Goal: Register for event/course

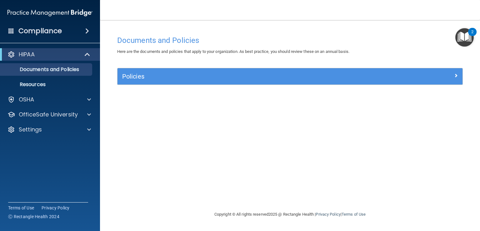
click at [164, 127] on div "Documents and Policies Here are the documents and policies that apply to your o…" at bounding box center [290, 122] width 355 height 178
click at [50, 112] on p "OfficeSafe University" at bounding box center [48, 115] width 59 height 8
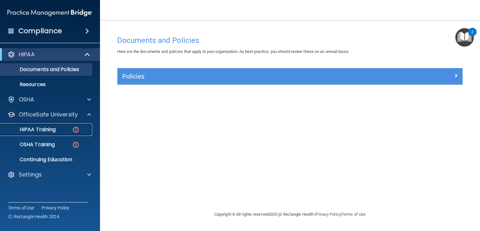
click at [50, 129] on p "HIPAA Training" at bounding box center [30, 129] width 52 height 6
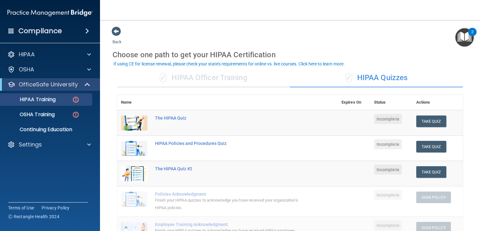
drag, startPoint x: 480, startPoint y: 74, endPoint x: 433, endPoint y: 55, distance: 50.1
click at [433, 55] on div "Choose one path to get your HIPAA Certification" at bounding box center [290, 55] width 355 height 18
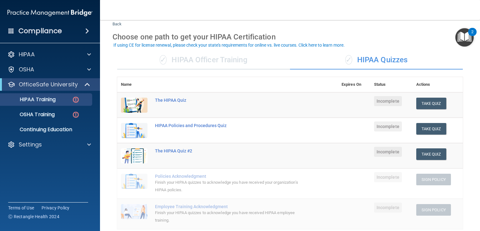
scroll to position [19, 0]
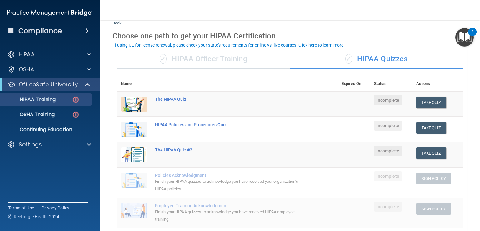
click at [299, 33] on div "Choose one path to get your HIPAA Certification" at bounding box center [290, 36] width 355 height 18
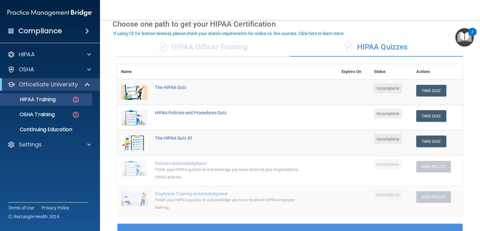
scroll to position [30, 0]
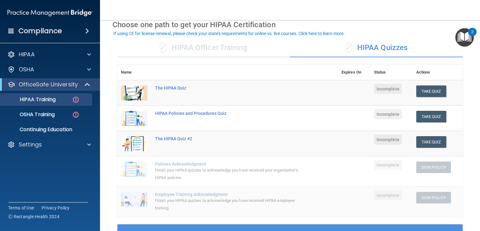
click at [365, 50] on div "✓ HIPAA Quizzes" at bounding box center [376, 47] width 173 height 19
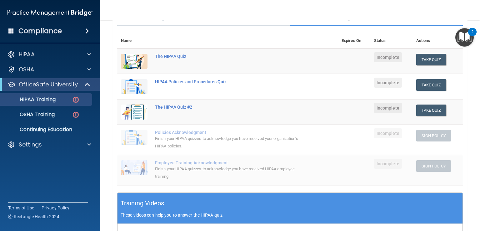
scroll to position [45, 0]
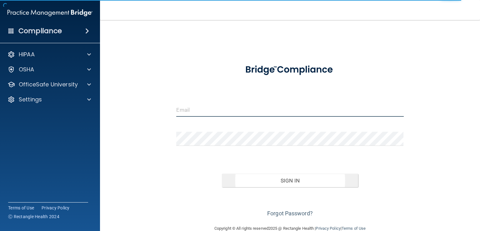
type input "[PERSON_NAME][EMAIL_ADDRESS][PERSON_NAME][DOMAIN_NAME]"
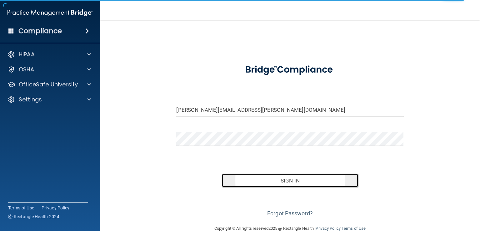
click at [296, 174] on button "Sign In" at bounding box center [290, 181] width 136 height 14
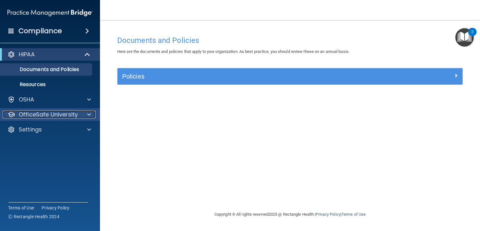
click at [77, 113] on p "OfficeSafe University" at bounding box center [48, 115] width 59 height 8
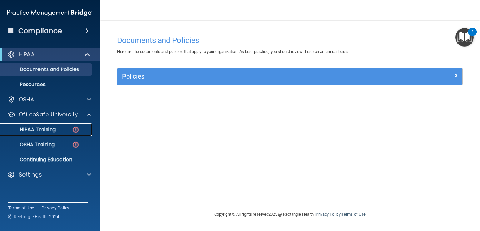
click at [49, 130] on p "HIPAA Training" at bounding box center [30, 129] width 52 height 6
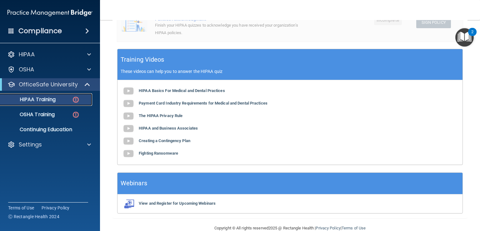
scroll to position [216, 0]
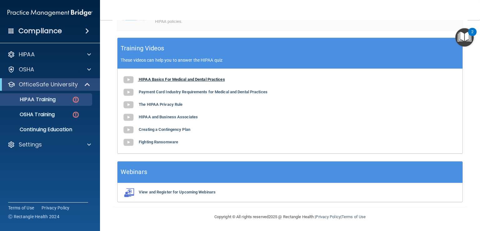
click at [128, 78] on img at bounding box center [128, 79] width 13 height 13
click at [167, 92] on b "Payment Card Industry Requirements for Medical and Dental Practices" at bounding box center [203, 91] width 129 height 5
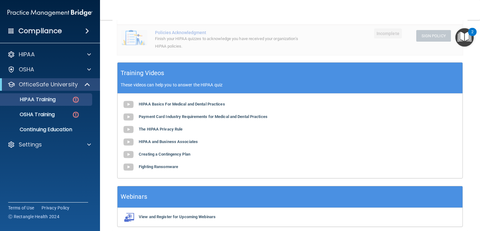
scroll to position [205, 0]
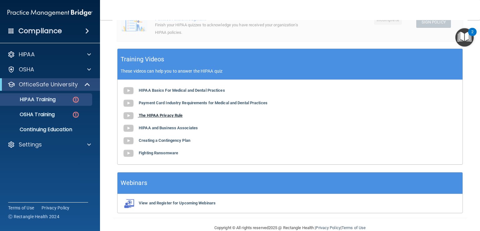
click at [165, 116] on b "The HIPAA Privacy Rule" at bounding box center [161, 115] width 44 height 5
click at [129, 114] on img at bounding box center [128, 115] width 13 height 13
click at [131, 128] on img at bounding box center [128, 128] width 13 height 13
click at [170, 138] on b "Creating a Contingency Plan" at bounding box center [165, 140] width 52 height 5
click at [163, 153] on b "Fighting Ransomware" at bounding box center [158, 152] width 39 height 5
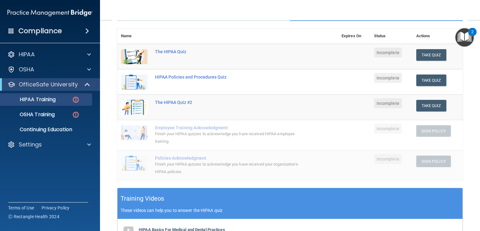
scroll to position [54, 0]
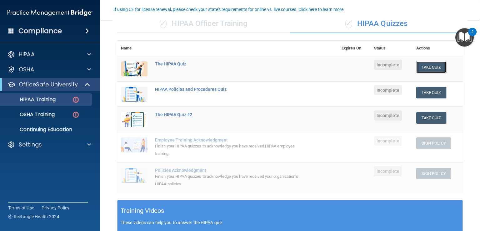
click at [425, 68] on button "Take Quiz" at bounding box center [431, 67] width 30 height 12
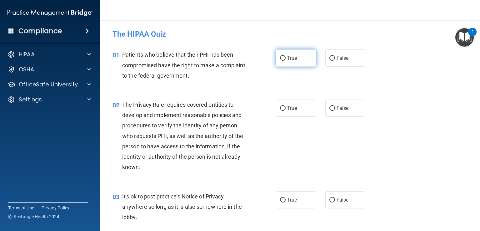
click at [280, 59] on input "True" at bounding box center [283, 58] width 6 height 5
radio input "true"
click at [283, 106] on input "True" at bounding box center [283, 108] width 6 height 5
radio input "true"
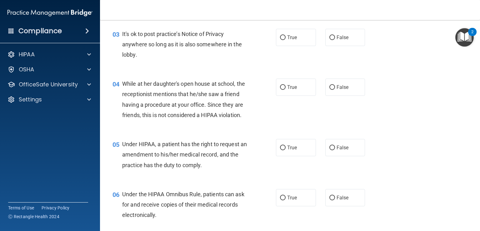
scroll to position [164, 0]
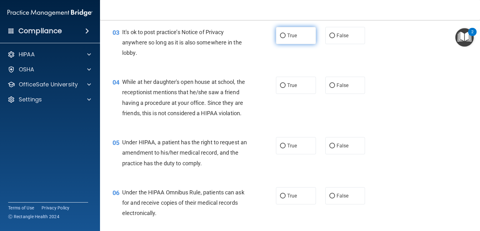
click at [280, 35] on input "True" at bounding box center [283, 35] width 6 height 5
radio input "true"
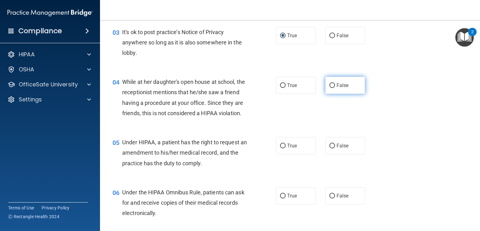
click at [330, 84] on input "False" at bounding box center [332, 85] width 6 height 5
radio input "true"
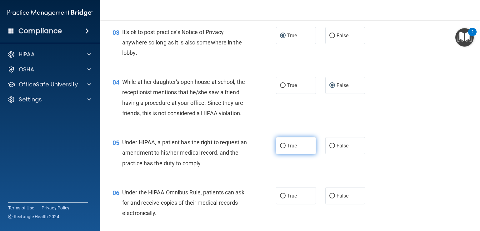
click at [281, 148] on input "True" at bounding box center [283, 145] width 6 height 5
radio input "true"
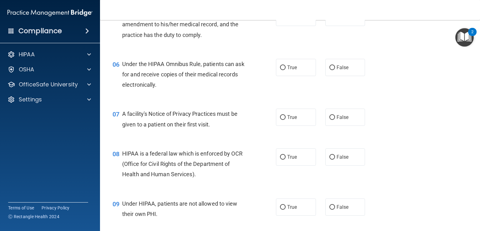
scroll to position [301, 0]
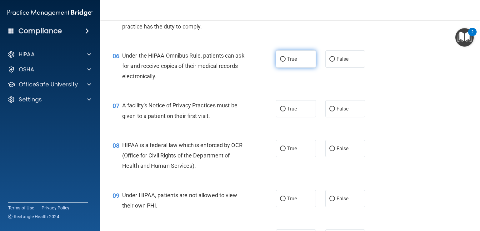
click at [281, 62] on input "True" at bounding box center [283, 59] width 6 height 5
radio input "true"
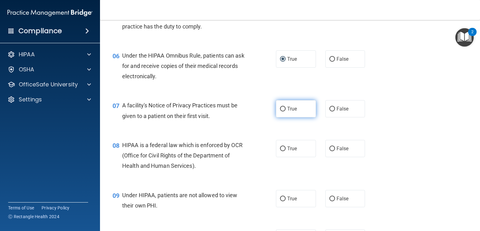
click at [280, 111] on input "True" at bounding box center [283, 109] width 6 height 5
radio input "true"
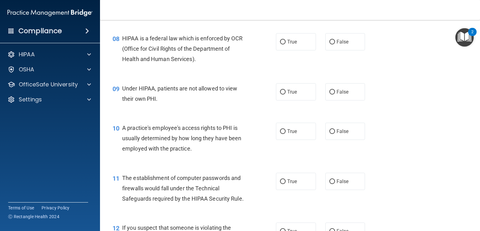
scroll to position [410, 0]
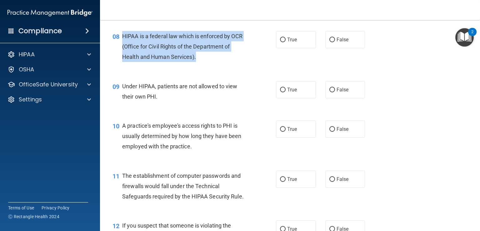
drag, startPoint x: 121, startPoint y: 45, endPoint x: 199, endPoint y: 71, distance: 82.2
click at [199, 65] on div "08 HIPAA is a federal law which is enforced by OCR (Office for Civil Rights of …" at bounding box center [194, 48] width 182 height 34
copy div "HIPAA is a federal law which is enforced by OCR (Office for Civil Rights of the…"
click at [282, 42] on input "True" at bounding box center [283, 40] width 6 height 5
radio input "true"
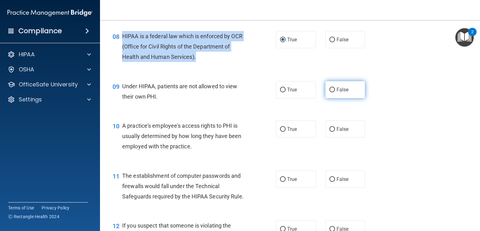
click at [329, 92] on input "False" at bounding box center [332, 90] width 6 height 5
radio input "true"
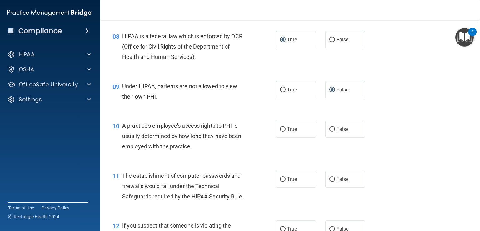
click at [428, 140] on div "10 A practice's employee's access rights to PHI is usually determined by how lo…" at bounding box center [290, 138] width 365 height 50
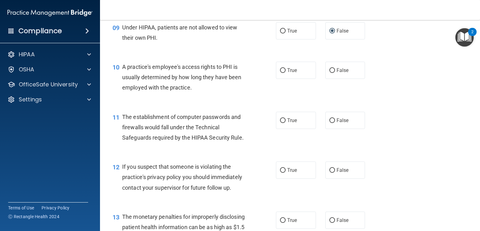
scroll to position [470, 0]
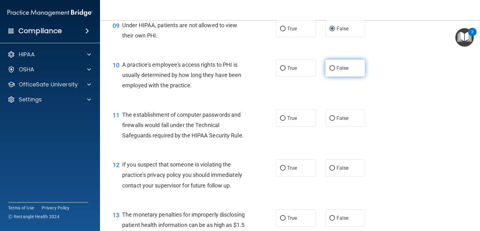
click at [329, 71] on input "False" at bounding box center [332, 68] width 6 height 5
radio input "true"
click at [283, 121] on input "True" at bounding box center [283, 118] width 6 height 5
radio input "true"
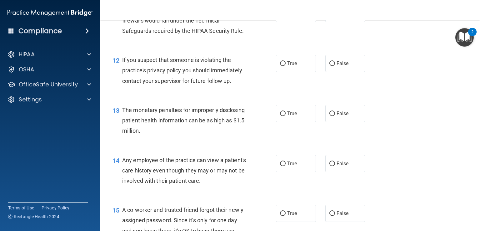
scroll to position [579, 0]
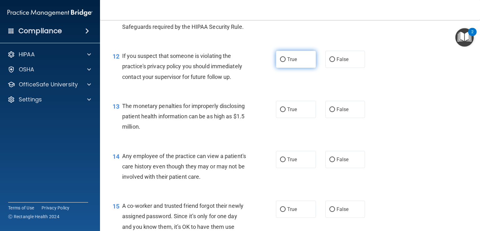
click at [283, 62] on input "True" at bounding box center [283, 59] width 6 height 5
radio input "true"
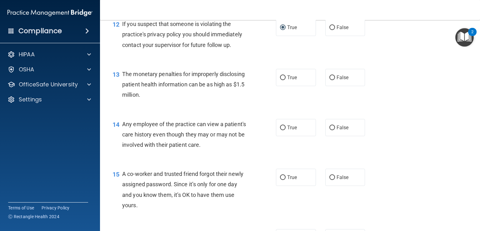
scroll to position [613, 0]
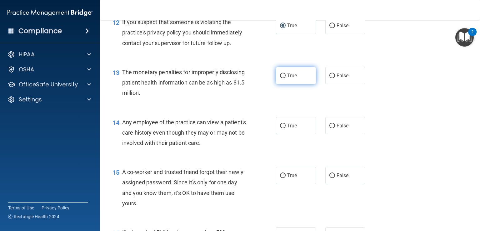
click at [280, 78] on input "True" at bounding box center [283, 75] width 6 height 5
radio input "true"
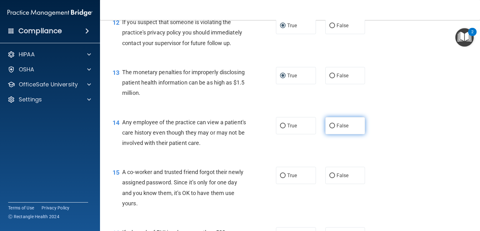
click at [329, 128] on input "False" at bounding box center [332, 125] width 6 height 5
radio input "true"
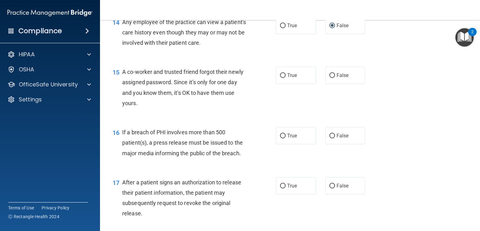
scroll to position [717, 0]
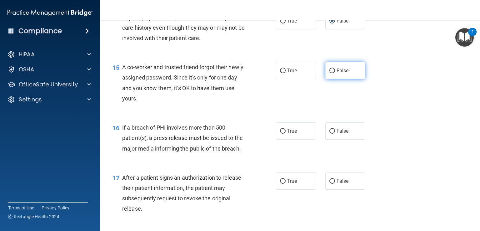
click at [331, 73] on input "False" at bounding box center [332, 70] width 6 height 5
radio input "true"
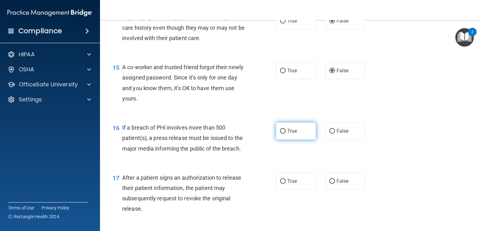
click at [280, 133] on input "True" at bounding box center [283, 131] width 6 height 5
radio input "true"
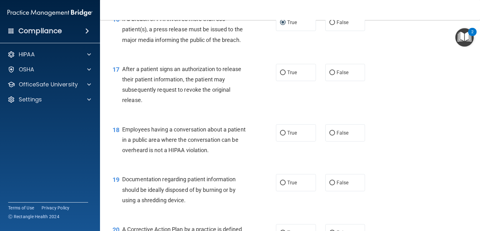
scroll to position [828, 0]
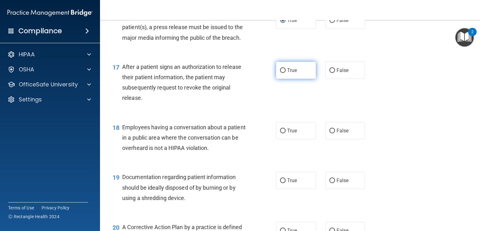
click at [280, 73] on input "True" at bounding box center [283, 70] width 6 height 5
radio input "true"
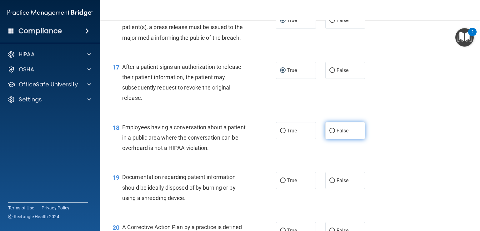
click at [329, 133] on input "False" at bounding box center [332, 130] width 6 height 5
radio input "true"
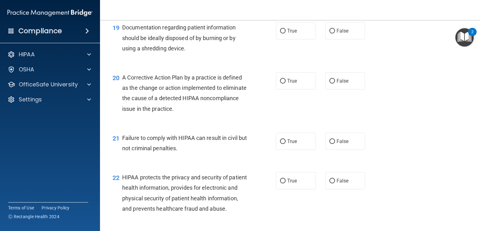
scroll to position [969, 0]
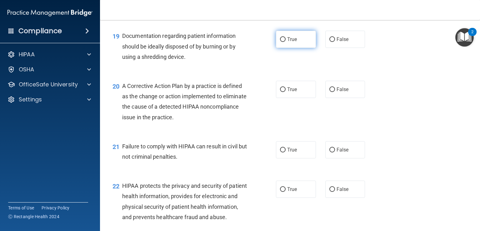
click at [284, 48] on label "True" at bounding box center [296, 39] width 40 height 17
click at [284, 42] on input "True" at bounding box center [283, 39] width 6 height 5
radio input "true"
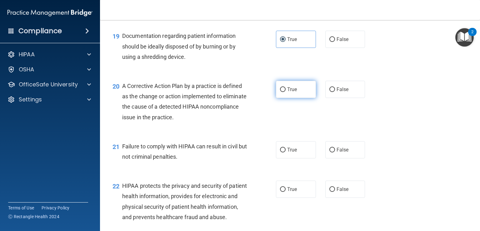
click at [277, 98] on label "True" at bounding box center [296, 89] width 40 height 17
click at [280, 92] on input "True" at bounding box center [283, 89] width 6 height 5
radio input "true"
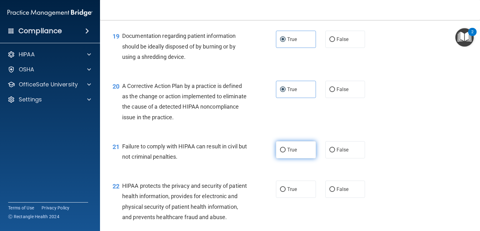
click at [284, 158] on label "True" at bounding box center [296, 149] width 40 height 17
click at [284, 152] on input "True" at bounding box center [283, 150] width 6 height 5
radio input "true"
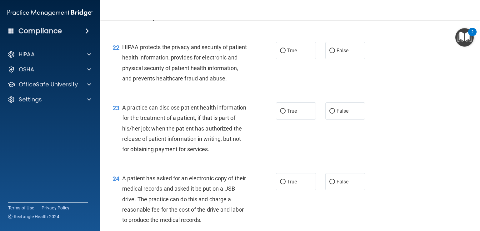
scroll to position [1105, 0]
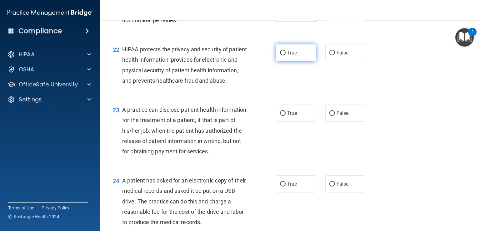
click at [281, 55] on input "True" at bounding box center [283, 53] width 6 height 5
radio input "true"
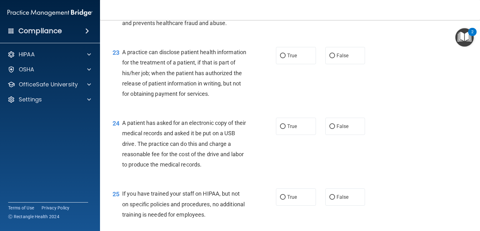
scroll to position [1165, 0]
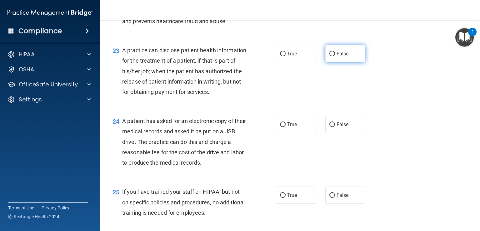
click at [329, 56] on input "False" at bounding box center [332, 54] width 6 height 5
radio input "true"
click at [281, 56] on input "True" at bounding box center [283, 54] width 6 height 5
radio input "true"
click at [331, 56] on input "False" at bounding box center [332, 54] width 6 height 5
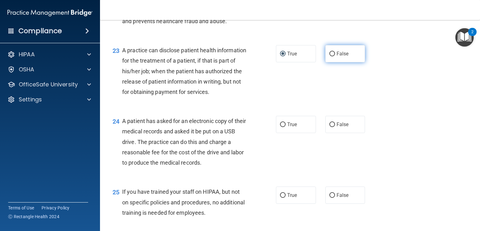
radio input "true"
radio input "false"
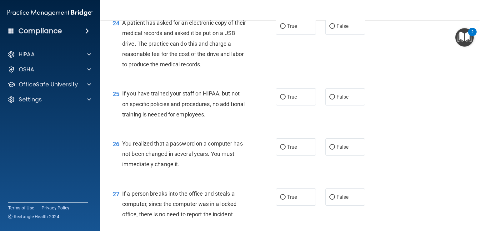
scroll to position [1267, 0]
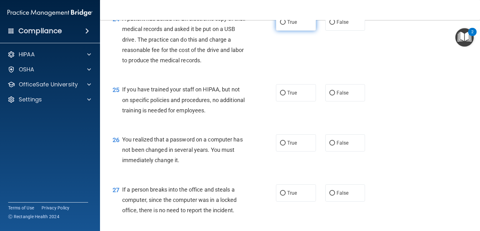
click at [280, 25] on input "True" at bounding box center [283, 22] width 6 height 5
radio input "true"
click at [329, 95] on input "False" at bounding box center [332, 93] width 6 height 5
radio input "true"
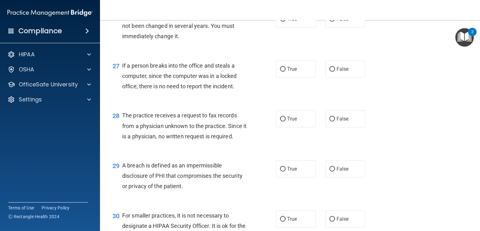
scroll to position [1397, 0]
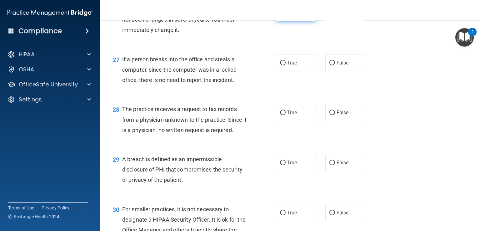
click at [280, 21] on label "True" at bounding box center [296, 12] width 40 height 17
click at [280, 15] on input "True" at bounding box center [283, 13] width 6 height 5
radio input "true"
click at [329, 65] on input "False" at bounding box center [332, 63] width 6 height 5
radio input "true"
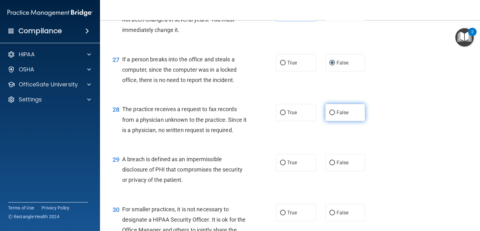
click at [329, 115] on input "False" at bounding box center [332, 112] width 6 height 5
radio input "true"
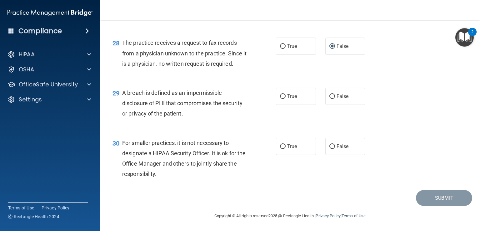
scroll to position [1495, 0]
click at [280, 97] on input "True" at bounding box center [283, 96] width 6 height 5
radio input "true"
click at [330, 146] on input "False" at bounding box center [332, 146] width 6 height 5
radio input "true"
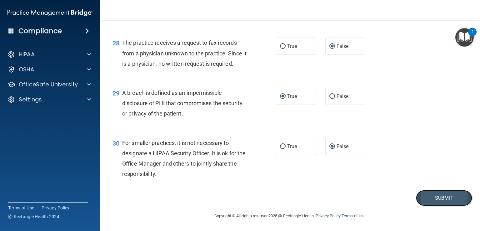
click at [443, 192] on button "Submit" at bounding box center [444, 198] width 56 height 16
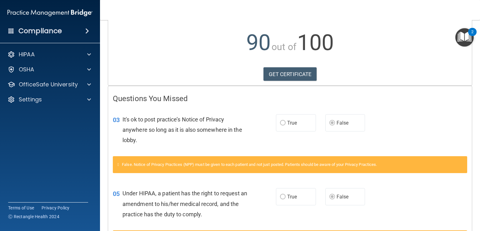
scroll to position [61, 0]
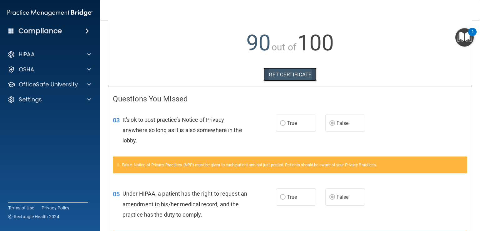
click at [287, 74] on link "GET CERTIFICATE" at bounding box center [290, 75] width 53 height 14
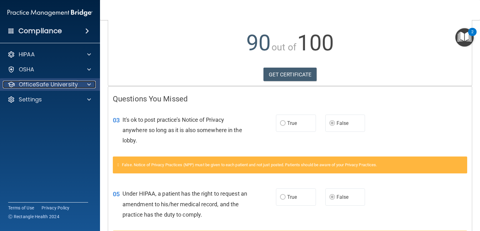
click at [60, 87] on p "OfficeSafe University" at bounding box center [48, 85] width 59 height 8
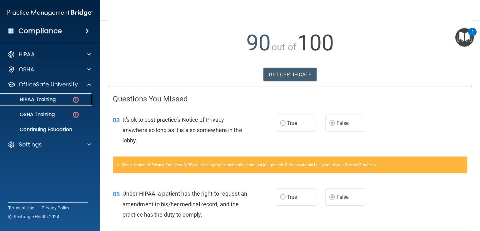
click at [60, 98] on div "HIPAA Training" at bounding box center [46, 99] width 85 height 6
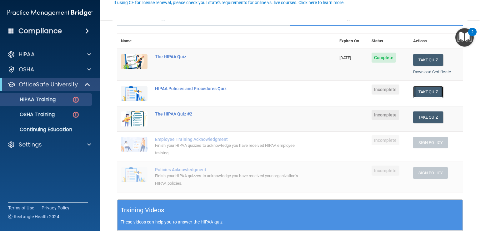
click at [421, 95] on button "Take Quiz" at bounding box center [428, 92] width 30 height 12
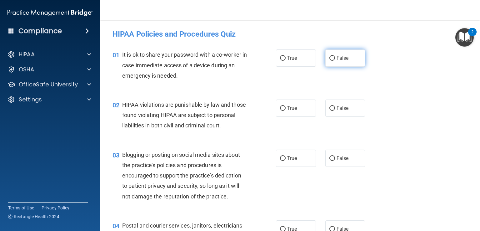
click at [326, 57] on label "False" at bounding box center [345, 57] width 40 height 17
click at [329, 57] on input "False" at bounding box center [332, 58] width 6 height 5
radio input "true"
click at [282, 106] on input "True" at bounding box center [283, 108] width 6 height 5
radio input "true"
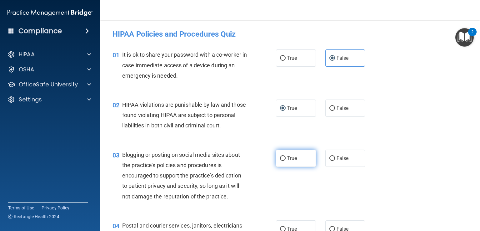
click at [280, 161] on input "True" at bounding box center [283, 158] width 6 height 5
radio input "true"
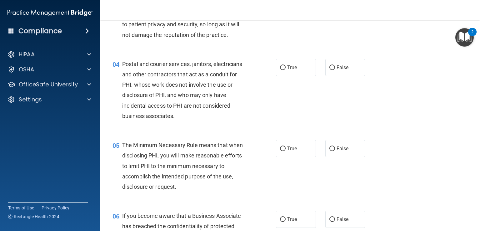
scroll to position [163, 0]
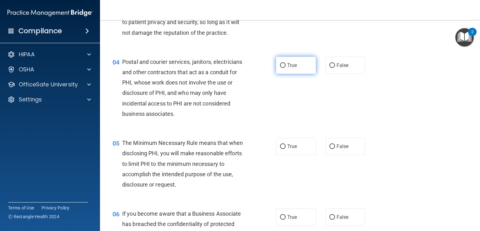
click at [280, 68] on input "True" at bounding box center [283, 65] width 6 height 5
radio input "true"
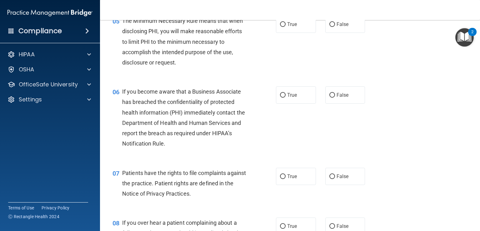
scroll to position [283, 0]
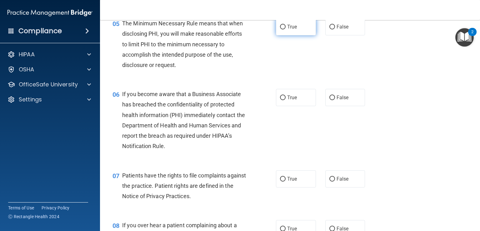
click at [276, 35] on label "True" at bounding box center [296, 26] width 40 height 17
click at [280, 29] on input "True" at bounding box center [283, 27] width 6 height 5
radio input "true"
click at [280, 100] on input "True" at bounding box center [283, 97] width 6 height 5
radio input "true"
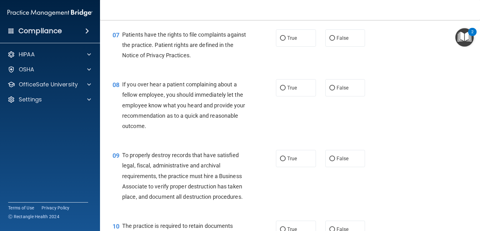
scroll to position [426, 0]
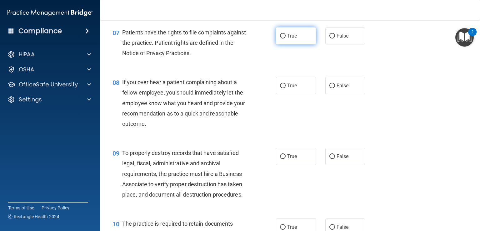
click at [283, 38] on input "True" at bounding box center [283, 36] width 6 height 5
radio input "true"
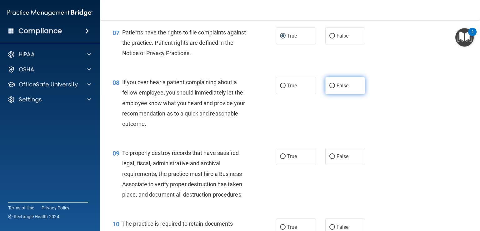
click at [330, 88] on input "False" at bounding box center [332, 85] width 6 height 5
radio input "true"
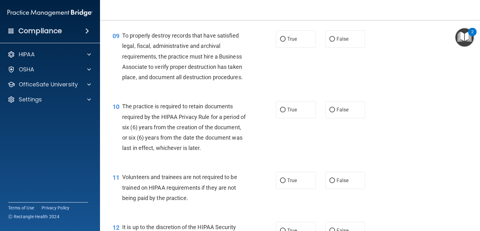
scroll to position [548, 0]
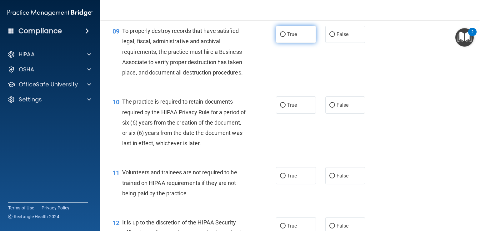
click at [281, 37] on input "True" at bounding box center [283, 34] width 6 height 5
radio input "true"
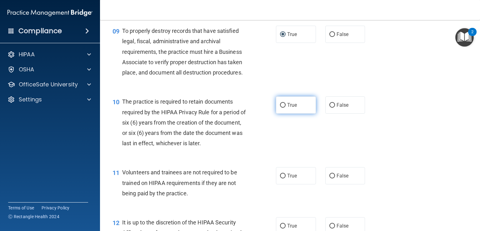
click at [281, 108] on input "True" at bounding box center [283, 105] width 6 height 5
radio input "true"
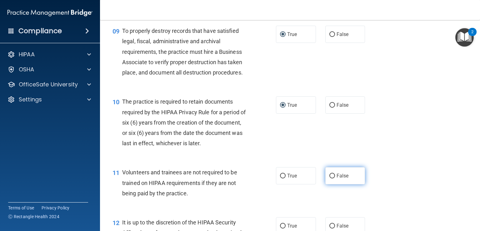
click at [329, 178] on input "False" at bounding box center [332, 176] width 6 height 5
radio input "true"
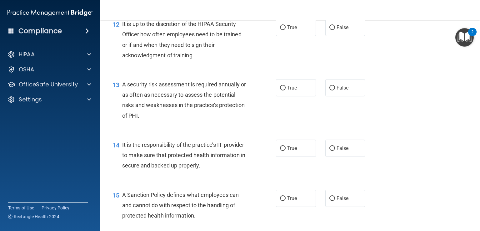
scroll to position [748, 0]
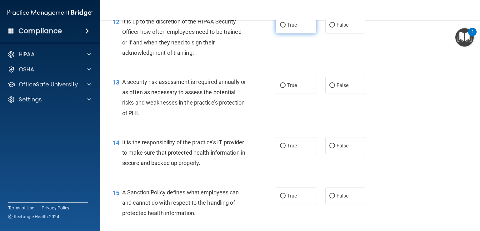
click at [280, 28] on input "True" at bounding box center [283, 25] width 6 height 5
radio input "true"
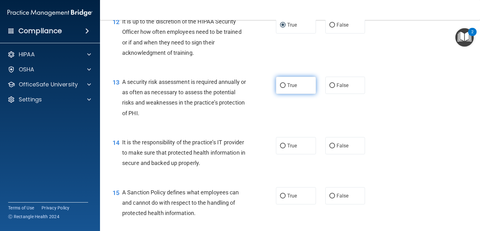
click at [280, 88] on input "True" at bounding box center [283, 85] width 6 height 5
radio input "true"
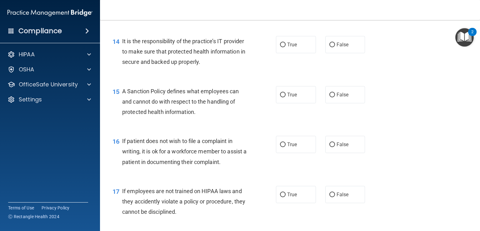
scroll to position [852, 0]
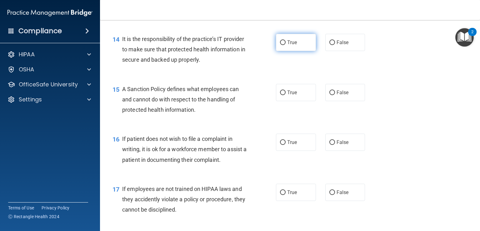
click at [280, 45] on input "True" at bounding box center [283, 42] width 6 height 5
radio input "true"
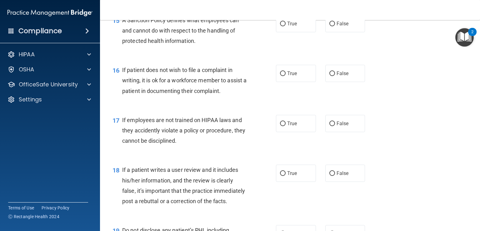
scroll to position [923, 0]
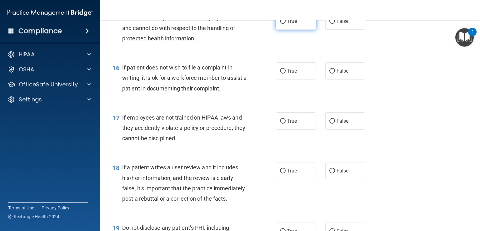
click at [280, 24] on input "True" at bounding box center [283, 21] width 6 height 5
radio input "true"
click at [280, 73] on input "True" at bounding box center [283, 71] width 6 height 5
radio input "true"
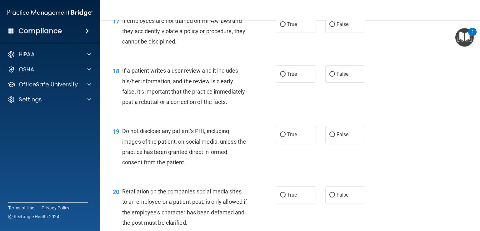
scroll to position [1017, 0]
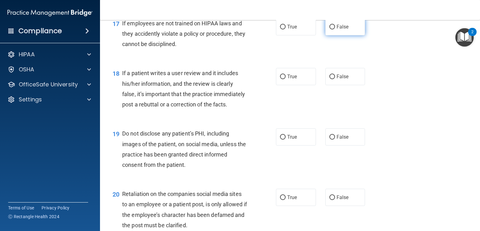
click at [331, 29] on input "False" at bounding box center [332, 27] width 6 height 5
radio input "true"
click at [331, 84] on label "False" at bounding box center [345, 76] width 40 height 17
click at [331, 79] on input "False" at bounding box center [332, 76] width 6 height 5
radio input "true"
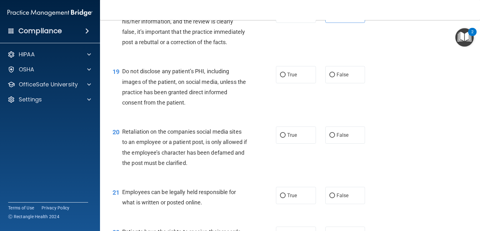
scroll to position [1090, 0]
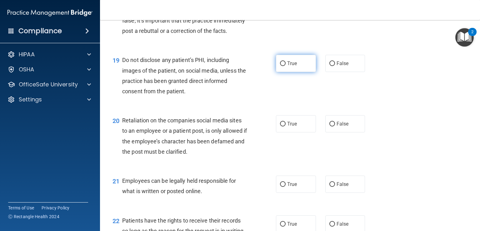
click at [280, 66] on input "True" at bounding box center [283, 63] width 6 height 5
radio input "true"
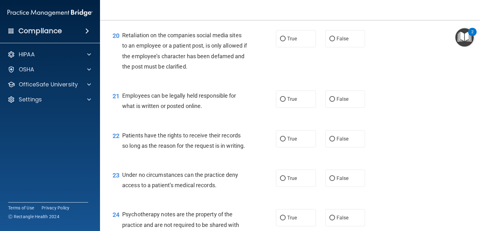
scroll to position [1182, 0]
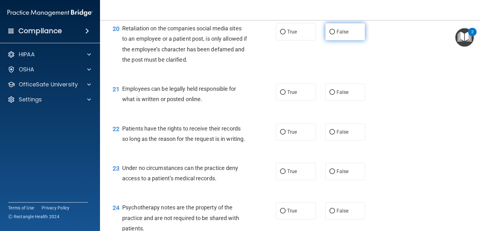
click at [329, 34] on input "False" at bounding box center [332, 32] width 6 height 5
radio input "true"
click at [280, 95] on input "True" at bounding box center [283, 92] width 6 height 5
radio input "true"
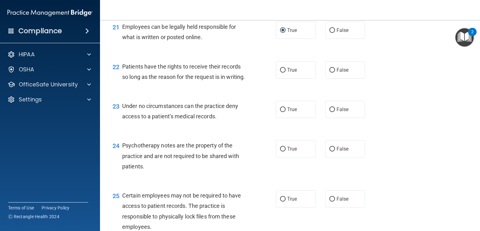
scroll to position [1251, 0]
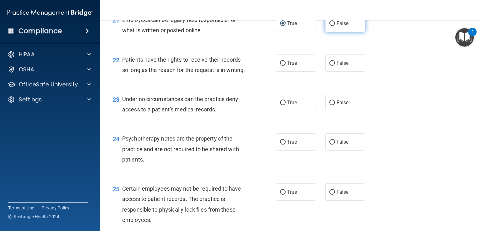
click at [330, 26] on input "False" at bounding box center [332, 23] width 6 height 5
radio input "true"
radio input "false"
click at [280, 66] on input "True" at bounding box center [283, 63] width 6 height 5
radio input "true"
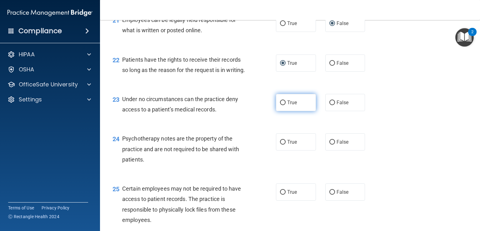
click at [280, 105] on input "True" at bounding box center [283, 102] width 6 height 5
radio input "true"
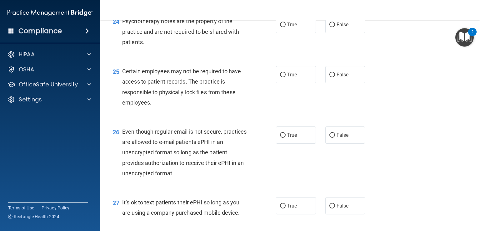
scroll to position [1373, 0]
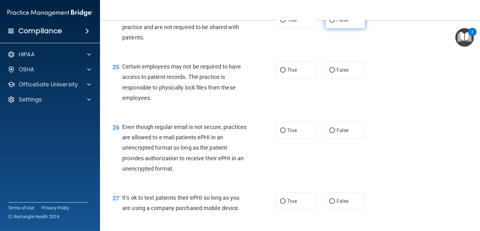
click at [329, 23] on input "False" at bounding box center [332, 20] width 6 height 5
radio input "true"
click at [285, 78] on label "True" at bounding box center [296, 69] width 40 height 17
click at [285, 73] on input "True" at bounding box center [283, 70] width 6 height 5
radio input "true"
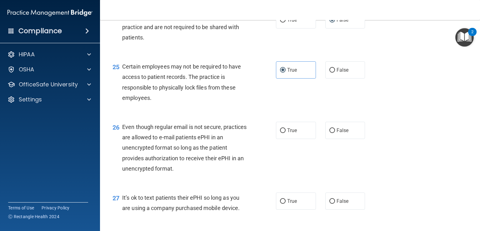
click at [475, 184] on main "- HIPAA Policies and Procedures Quiz This quiz doesn’t expire until . Are you s…" at bounding box center [290, 125] width 380 height 211
drag, startPoint x: 475, startPoint y: 184, endPoint x: 479, endPoint y: 193, distance: 9.8
click at [479, 193] on main "- HIPAA Policies and Procedures Quiz This quiz doesn’t expire until . Are you s…" at bounding box center [290, 125] width 380 height 211
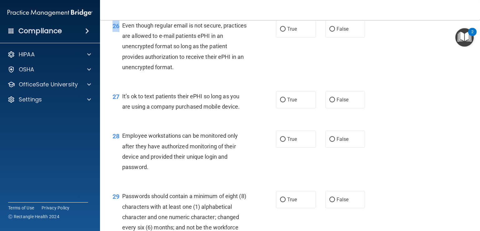
scroll to position [1479, 0]
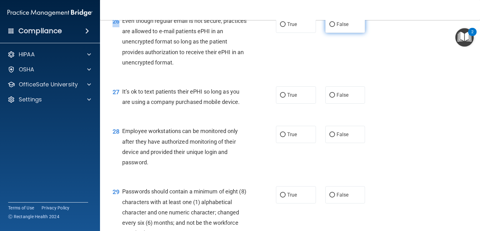
click at [329, 27] on input "False" at bounding box center [332, 24] width 6 height 5
radio input "true"
click at [330, 98] on input "False" at bounding box center [332, 95] width 6 height 5
radio input "true"
click at [329, 137] on input "False" at bounding box center [332, 134] width 6 height 5
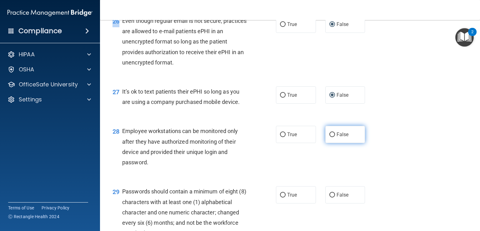
radio input "true"
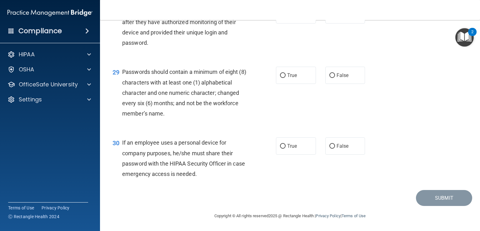
scroll to position [1630, 0]
click at [280, 75] on input "True" at bounding box center [283, 75] width 6 height 5
radio input "true"
click at [296, 146] on label "True" at bounding box center [296, 145] width 40 height 17
click at [286, 146] on input "True" at bounding box center [283, 146] width 6 height 5
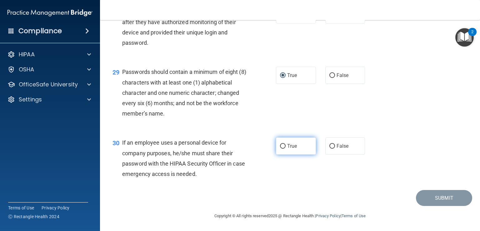
radio input "true"
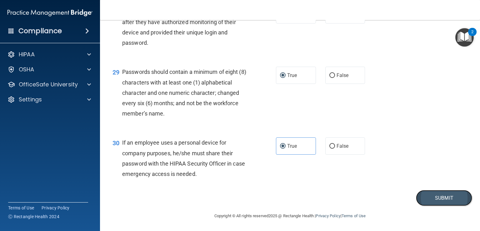
click at [434, 199] on button "Submit" at bounding box center [444, 198] width 56 height 16
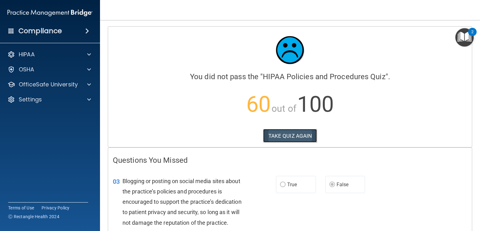
click at [283, 134] on button "TAKE QUIZ AGAIN" at bounding box center [290, 136] width 54 height 14
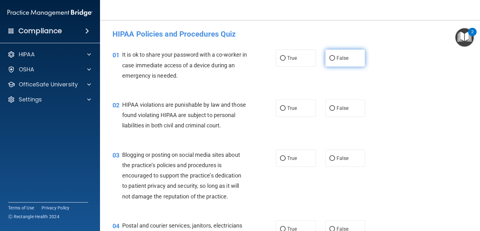
click at [329, 57] on input "False" at bounding box center [332, 58] width 6 height 5
radio input "true"
click at [280, 109] on input "True" at bounding box center [283, 108] width 6 height 5
radio input "true"
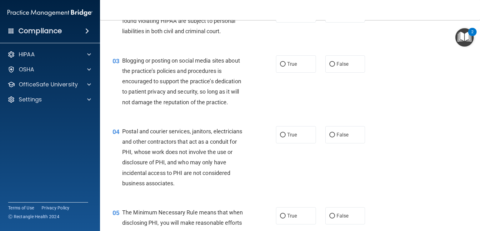
scroll to position [99, 0]
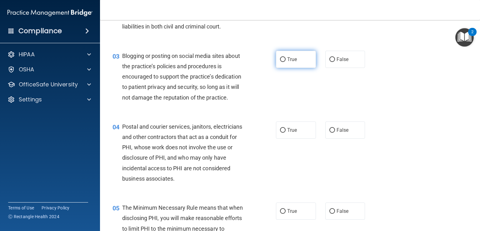
click at [280, 62] on input "True" at bounding box center [283, 59] width 6 height 5
radio input "true"
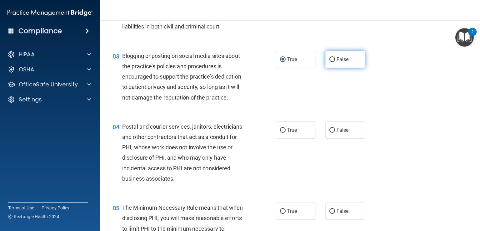
click at [329, 62] on input "False" at bounding box center [332, 59] width 6 height 5
radio input "true"
radio input "false"
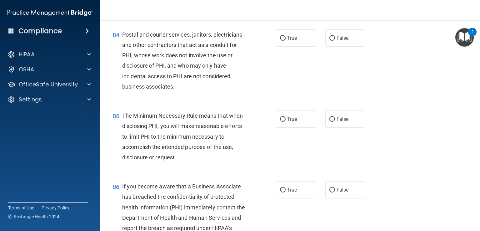
scroll to position [193, 0]
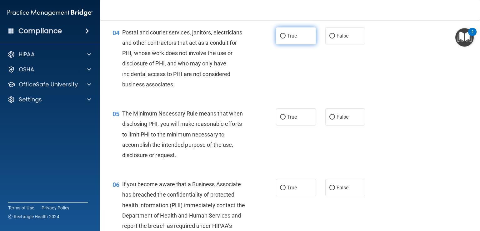
click at [284, 44] on label "True" at bounding box center [296, 35] width 40 height 17
click at [284, 38] on input "True" at bounding box center [283, 36] width 6 height 5
radio input "true"
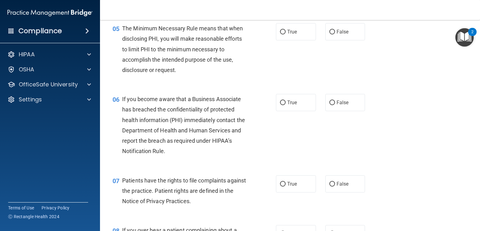
scroll to position [280, 0]
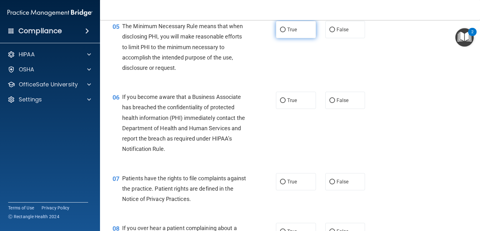
click at [280, 32] on input "True" at bounding box center [283, 30] width 6 height 5
radio input "true"
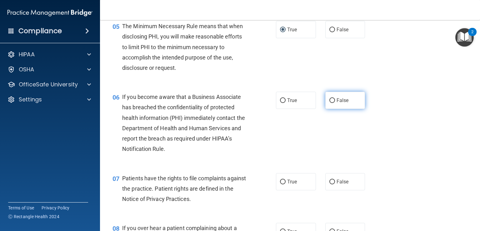
click at [329, 103] on input "False" at bounding box center [332, 100] width 6 height 5
radio input "true"
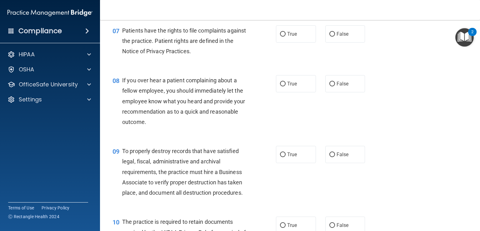
scroll to position [430, 0]
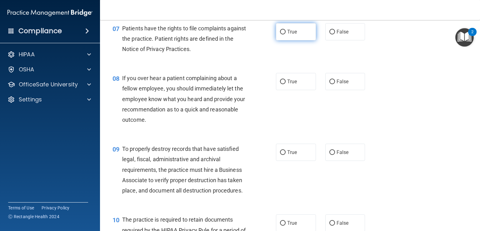
click at [280, 34] on input "True" at bounding box center [283, 32] width 6 height 5
radio input "true"
click at [329, 84] on input "False" at bounding box center [332, 81] width 6 height 5
radio input "true"
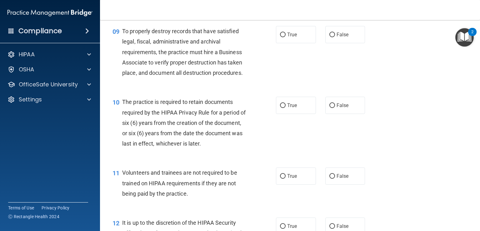
scroll to position [554, 0]
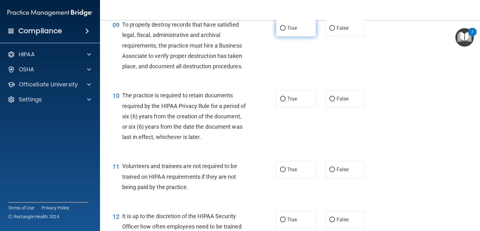
click at [281, 31] on input "True" at bounding box center [283, 28] width 6 height 5
radio input "true"
click at [280, 101] on input "True" at bounding box center [283, 99] width 6 height 5
radio input "true"
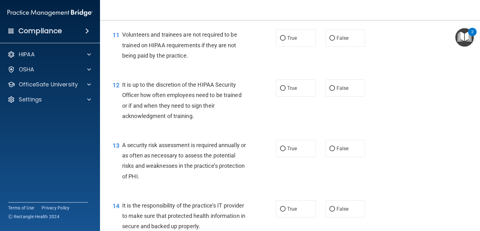
scroll to position [690, 0]
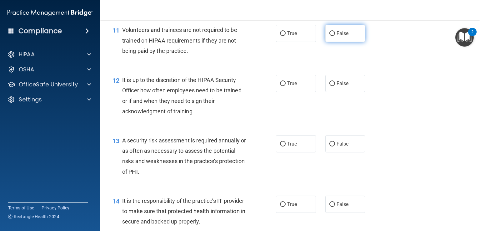
click at [329, 36] on input "False" at bounding box center [332, 33] width 6 height 5
radio input "true"
click at [280, 86] on input "True" at bounding box center [283, 83] width 6 height 5
radio input "true"
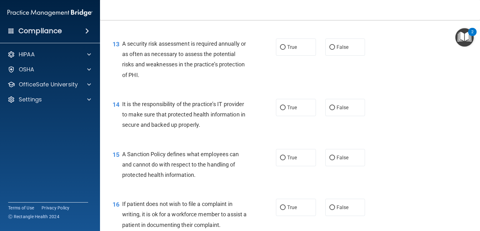
scroll to position [796, 0]
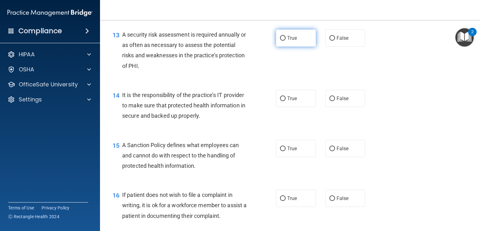
click at [281, 41] on input "True" at bounding box center [283, 38] width 6 height 5
radio input "true"
click at [281, 101] on input "True" at bounding box center [283, 98] width 6 height 5
radio input "true"
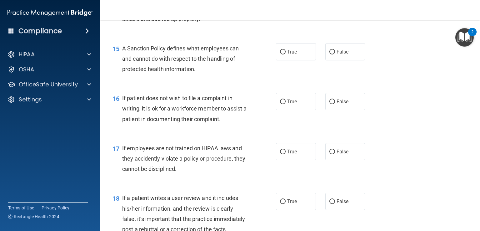
scroll to position [899, 0]
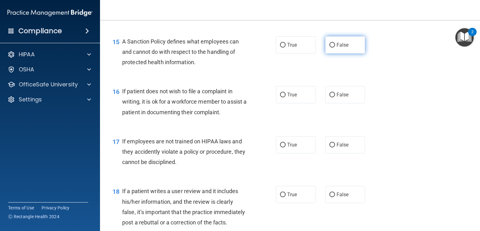
click at [329, 48] on input "False" at bounding box center [332, 45] width 6 height 5
radio input "true"
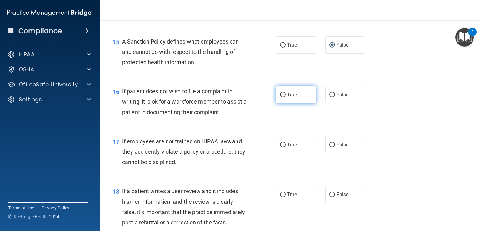
click at [280, 97] on input "True" at bounding box center [283, 95] width 6 height 5
radio input "true"
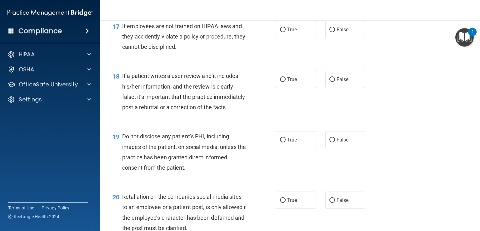
scroll to position [1009, 0]
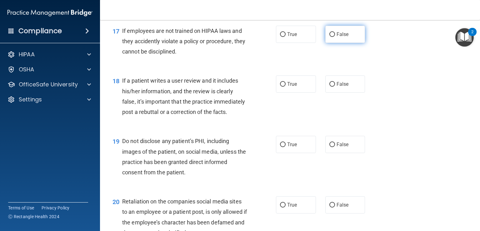
click at [332, 43] on label "False" at bounding box center [345, 34] width 40 height 17
click at [332, 37] on input "False" at bounding box center [332, 34] width 6 height 5
radio input "true"
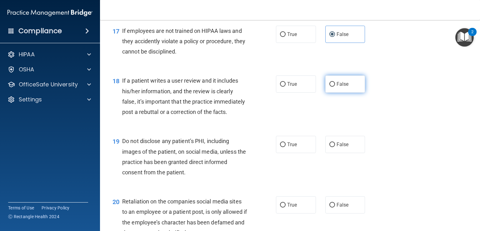
click at [331, 87] on input "False" at bounding box center [332, 84] width 6 height 5
radio input "true"
click at [471, 123] on main "- HIPAA Policies and Procedures Quiz This quiz doesn’t expire until . Are you s…" at bounding box center [290, 125] width 380 height 211
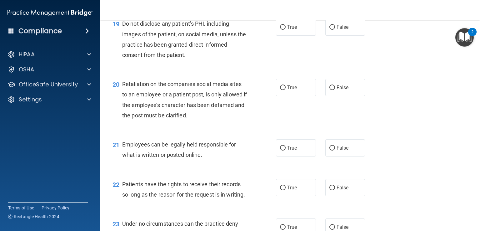
scroll to position [1134, 0]
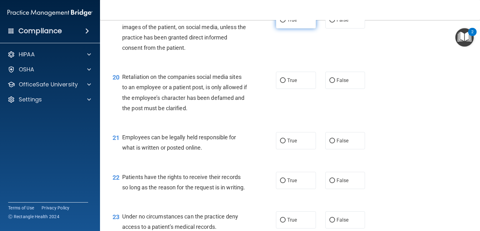
click at [281, 23] on input "True" at bounding box center [283, 20] width 6 height 5
radio input "true"
click at [332, 83] on input "False" at bounding box center [332, 80] width 6 height 5
radio input "true"
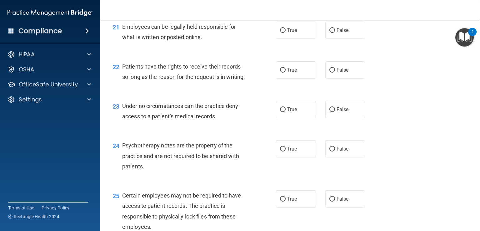
scroll to position [1247, 0]
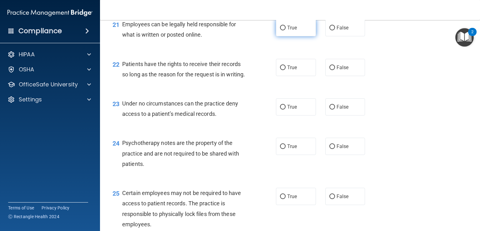
click at [277, 36] on label "True" at bounding box center [296, 27] width 40 height 17
click at [280, 30] on input "True" at bounding box center [283, 28] width 6 height 5
radio input "true"
click at [329, 70] on input "False" at bounding box center [332, 67] width 6 height 5
radio input "true"
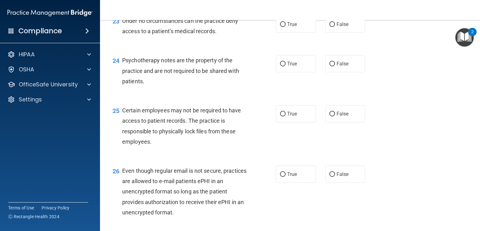
scroll to position [1338, 0]
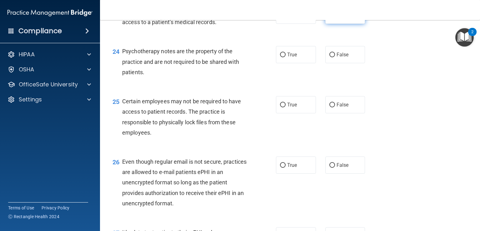
click at [329, 18] on input "False" at bounding box center [332, 15] width 6 height 5
radio input "true"
click at [280, 57] on input "True" at bounding box center [283, 55] width 6 height 5
radio input "true"
click at [287, 108] on span "True" at bounding box center [292, 105] width 10 height 6
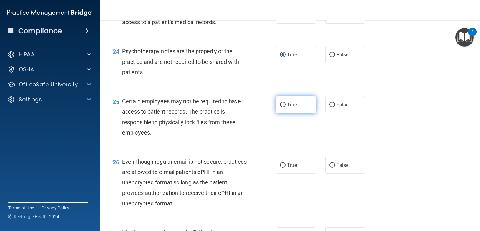
click at [286, 107] on input "True" at bounding box center [283, 105] width 6 height 5
radio input "true"
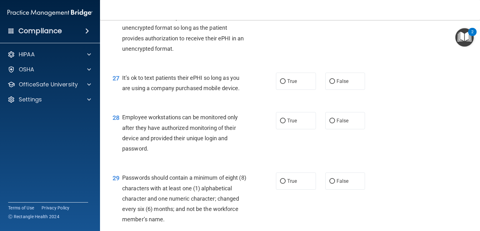
scroll to position [1495, 0]
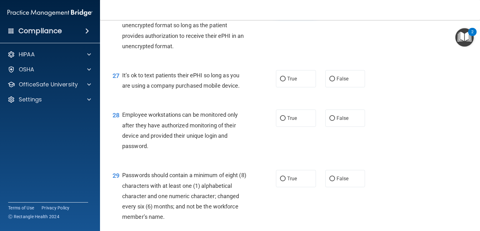
click at [287, 11] on span "True" at bounding box center [292, 8] width 10 height 6
click at [286, 11] on input "True" at bounding box center [283, 8] width 6 height 5
radio input "true"
click at [329, 81] on input "False" at bounding box center [332, 79] width 6 height 5
radio input "true"
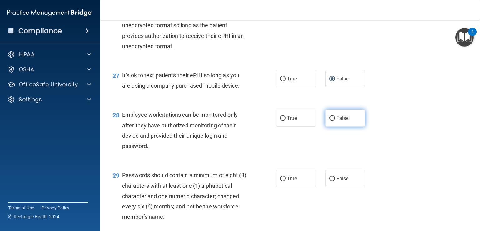
click at [330, 121] on input "False" at bounding box center [332, 118] width 6 height 5
radio input "true"
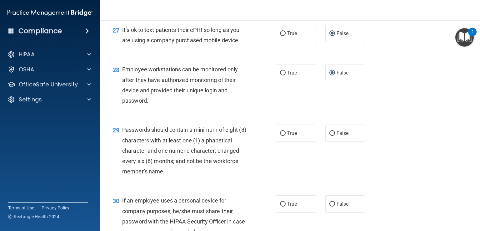
scroll to position [1630, 0]
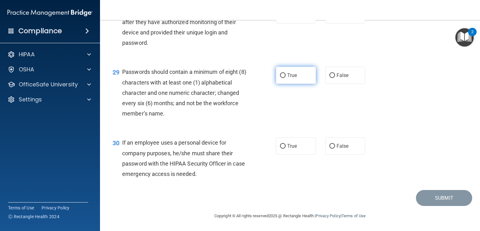
click at [280, 77] on input "True" at bounding box center [283, 75] width 6 height 5
radio input "true"
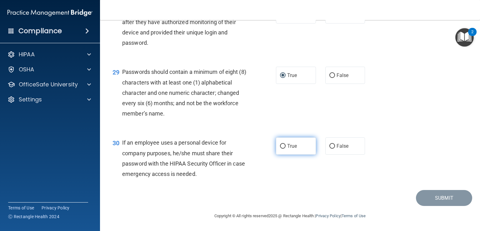
click at [280, 145] on input "True" at bounding box center [283, 146] width 6 height 5
radio input "true"
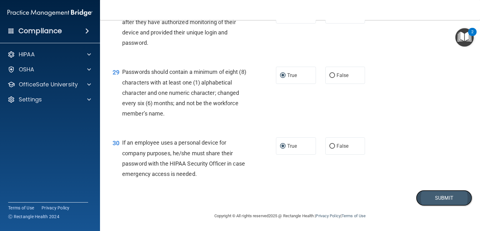
click at [440, 198] on button "Submit" at bounding box center [444, 198] width 56 height 16
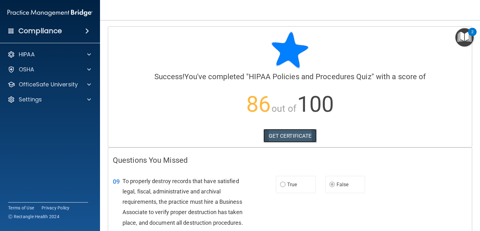
click at [285, 134] on link "GET CERTIFICATE" at bounding box center [290, 136] width 53 height 14
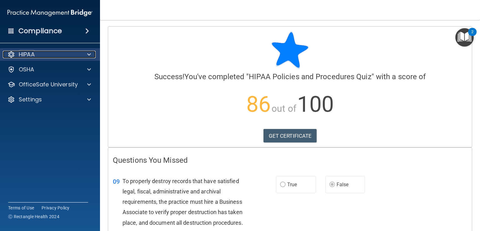
click at [33, 55] on p "HIPAA" at bounding box center [27, 55] width 16 height 8
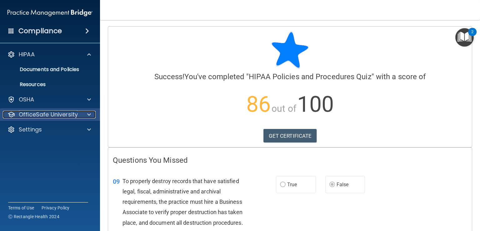
click at [36, 115] on p "OfficeSafe University" at bounding box center [48, 115] width 59 height 8
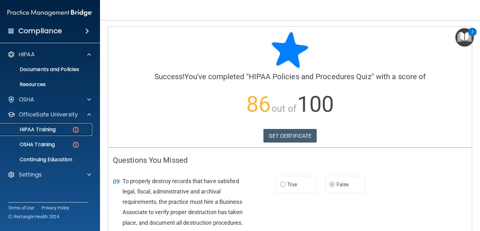
click at [43, 128] on p "HIPAA Training" at bounding box center [30, 129] width 52 height 6
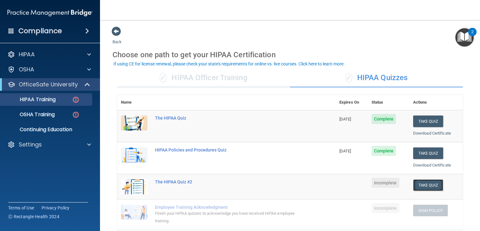
click at [418, 187] on button "Take Quiz" at bounding box center [428, 185] width 30 height 12
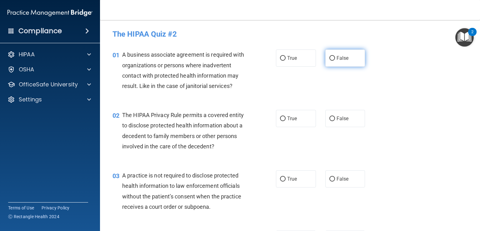
click at [330, 57] on input "False" at bounding box center [332, 58] width 6 height 5
radio input "true"
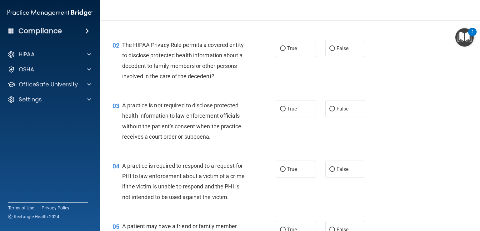
scroll to position [72, 0]
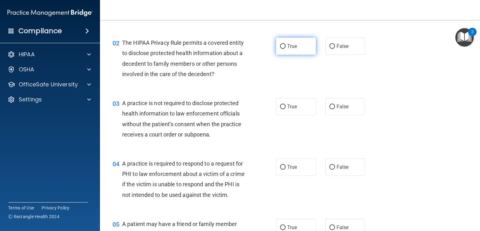
click at [280, 47] on input "True" at bounding box center [283, 46] width 6 height 5
radio input "true"
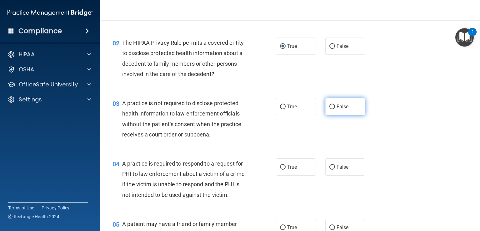
click at [331, 106] on input "False" at bounding box center [332, 106] width 6 height 5
radio input "true"
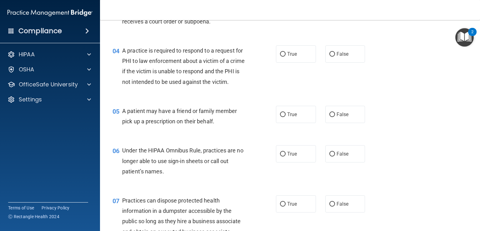
scroll to position [189, 0]
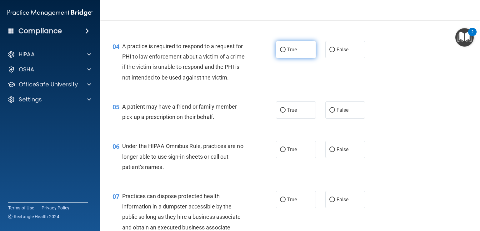
click at [280, 50] on input "True" at bounding box center [283, 50] width 6 height 5
radio input "true"
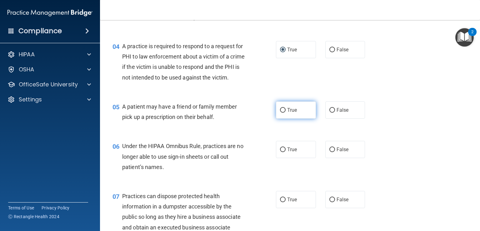
click at [280, 113] on input "True" at bounding box center [283, 110] width 6 height 5
radio input "true"
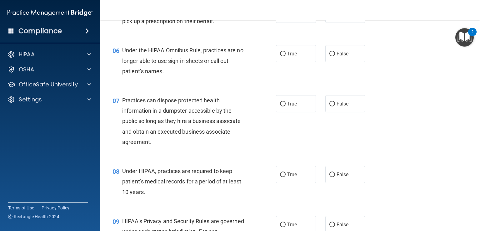
scroll to position [288, 0]
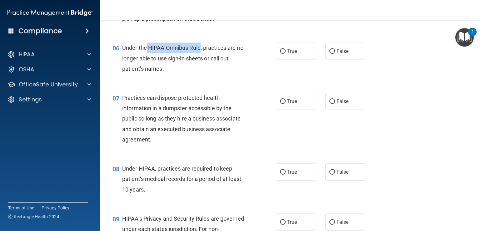
drag, startPoint x: 146, startPoint y: 58, endPoint x: 200, endPoint y: 54, distance: 54.2
click at [200, 54] on div "Under the HIPAA Omnibus Rule, practices are no longer able to use sign-in sheet…" at bounding box center [187, 58] width 130 height 31
copy span "HIPAA Omnibus Rule"
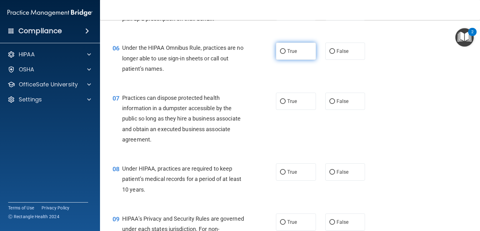
click at [298, 60] on label "True" at bounding box center [296, 51] width 40 height 17
click at [286, 54] on input "True" at bounding box center [283, 51] width 6 height 5
radio input "true"
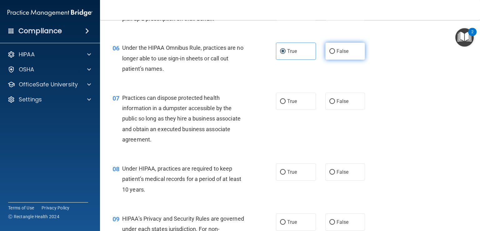
click at [331, 54] on input "False" at bounding box center [332, 51] width 6 height 5
radio input "true"
radio input "false"
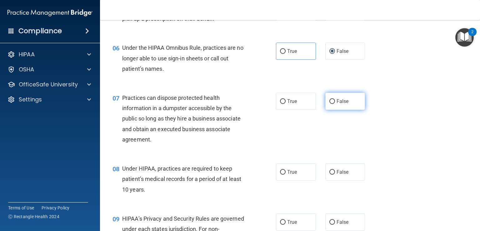
click at [325, 110] on label "False" at bounding box center [345, 101] width 40 height 17
click at [329, 104] on input "False" at bounding box center [332, 101] width 6 height 5
radio input "true"
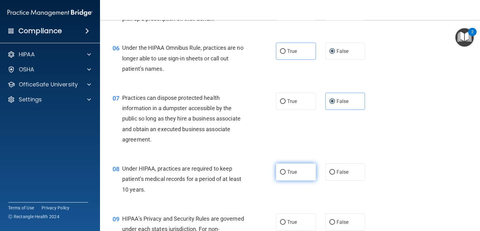
click at [280, 174] on input "True" at bounding box center [283, 172] width 6 height 5
radio input "true"
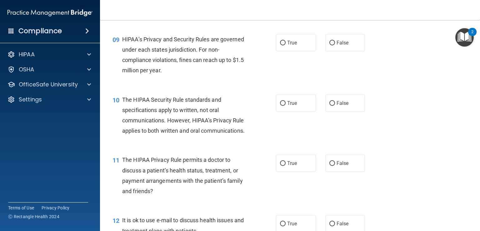
scroll to position [471, 0]
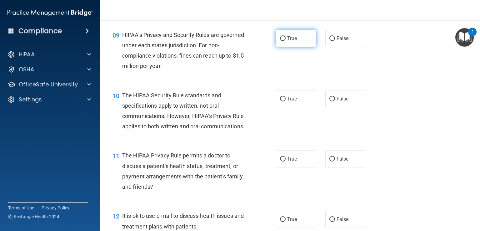
click at [279, 47] on label "True" at bounding box center [296, 38] width 40 height 17
click at [280, 41] on input "True" at bounding box center [283, 38] width 6 height 5
radio input "true"
click at [280, 101] on input "True" at bounding box center [283, 99] width 6 height 5
radio input "true"
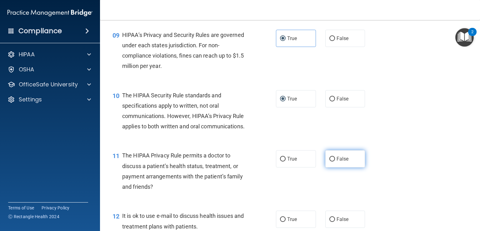
click at [331, 161] on input "False" at bounding box center [332, 159] width 6 height 5
radio input "true"
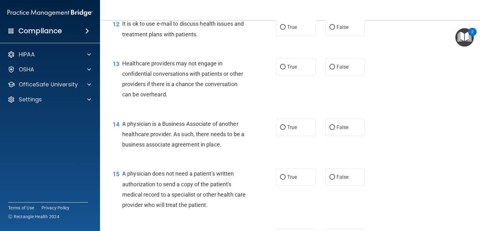
scroll to position [665, 0]
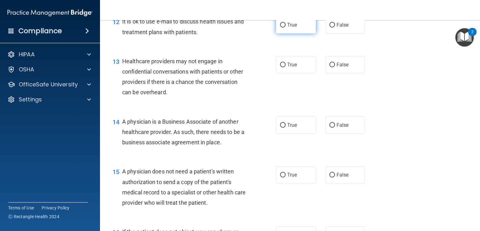
click at [281, 28] on input "True" at bounding box center [283, 25] width 6 height 5
radio input "true"
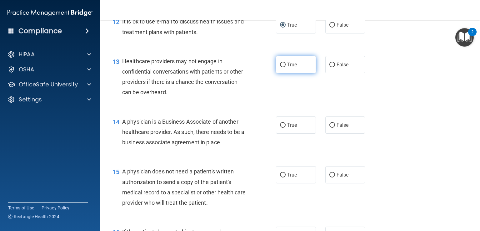
click at [287, 68] on span "True" at bounding box center [292, 65] width 10 height 6
click at [286, 67] on input "True" at bounding box center [283, 65] width 6 height 5
radio input "true"
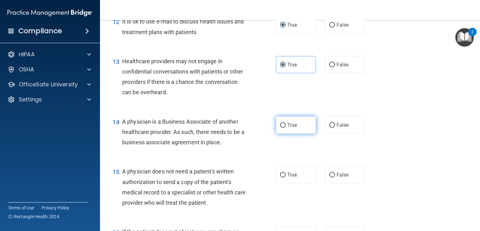
click at [289, 128] on span "True" at bounding box center [292, 125] width 10 height 6
click at [286, 128] on input "True" at bounding box center [283, 125] width 6 height 5
radio input "true"
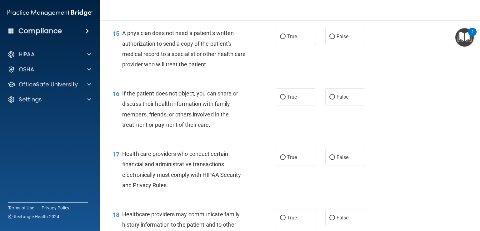
scroll to position [802, 0]
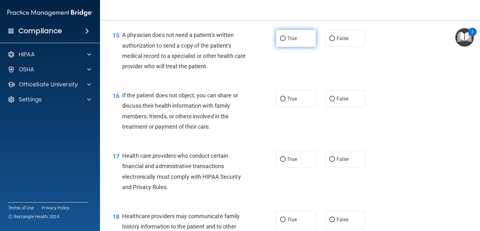
click at [280, 41] on input "True" at bounding box center [283, 38] width 6 height 5
radio input "true"
click at [279, 107] on label "True" at bounding box center [296, 98] width 40 height 17
click at [280, 101] on input "True" at bounding box center [283, 99] width 6 height 5
radio input "true"
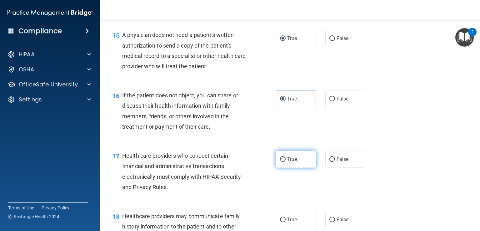
click at [284, 168] on label "True" at bounding box center [296, 158] width 40 height 17
click at [284, 162] on input "True" at bounding box center [283, 159] width 6 height 5
radio input "true"
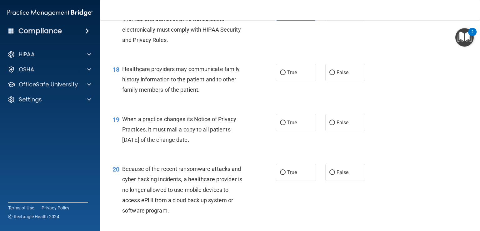
scroll to position [940, 0]
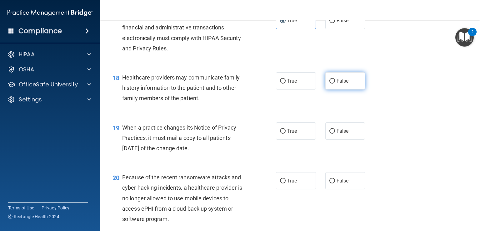
click at [337, 84] on span "False" at bounding box center [343, 81] width 12 height 6
click at [335, 83] on input "False" at bounding box center [332, 81] width 6 height 5
radio input "true"
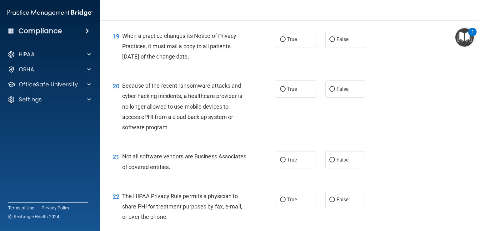
scroll to position [1036, 0]
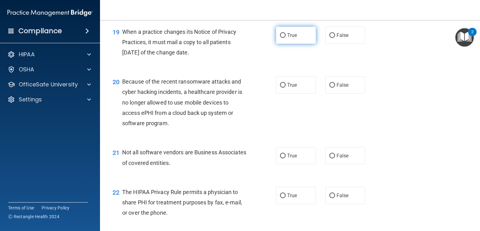
click at [287, 38] on span "True" at bounding box center [292, 35] width 10 height 6
click at [286, 38] on input "True" at bounding box center [283, 35] width 6 height 5
radio input "true"
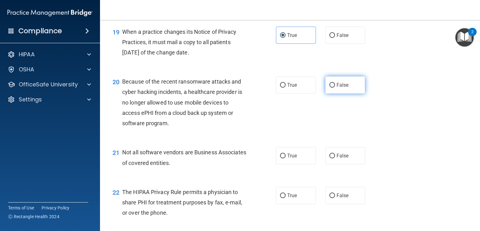
click at [332, 93] on label "False" at bounding box center [345, 84] width 40 height 17
click at [332, 88] on input "False" at bounding box center [332, 85] width 6 height 5
radio input "true"
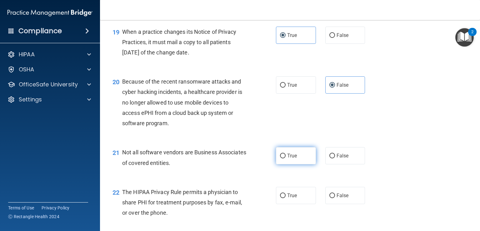
click at [283, 158] on input "True" at bounding box center [283, 155] width 6 height 5
radio input "true"
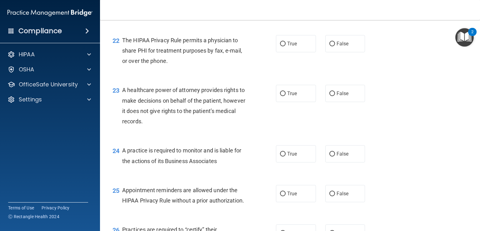
scroll to position [1192, 0]
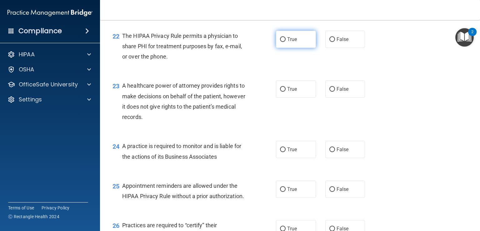
click at [280, 42] on input "True" at bounding box center [283, 39] width 6 height 5
radio input "true"
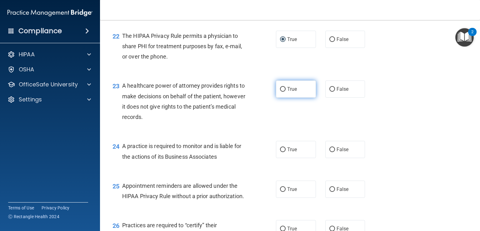
click at [280, 92] on input "True" at bounding box center [283, 89] width 6 height 5
radio input "true"
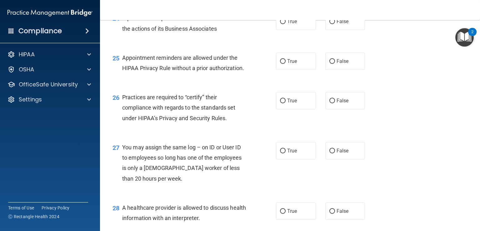
scroll to position [1294, 0]
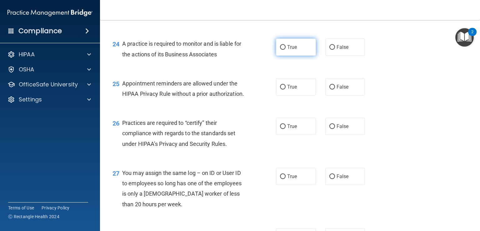
click at [281, 56] on label "True" at bounding box center [296, 46] width 40 height 17
click at [281, 50] on input "True" at bounding box center [283, 47] width 6 height 5
radio input "true"
click at [281, 89] on input "True" at bounding box center [283, 87] width 6 height 5
radio input "true"
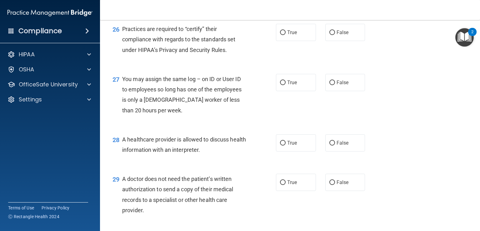
scroll to position [1392, 0]
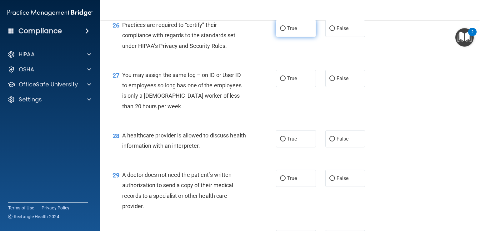
click at [281, 31] on input "True" at bounding box center [283, 28] width 6 height 5
radio input "true"
click at [331, 81] on input "False" at bounding box center [332, 78] width 6 height 5
radio input "true"
click at [278, 147] on label "True" at bounding box center [296, 138] width 40 height 17
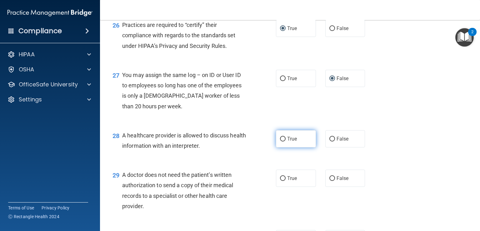
click at [280, 141] on input "True" at bounding box center [283, 139] width 6 height 5
radio input "true"
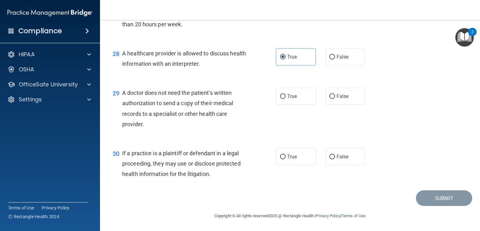
scroll to position [1495, 0]
click at [284, 95] on label "True" at bounding box center [296, 96] width 40 height 17
click at [284, 95] on input "True" at bounding box center [283, 96] width 6 height 5
radio input "true"
click at [280, 159] on input "True" at bounding box center [283, 156] width 6 height 5
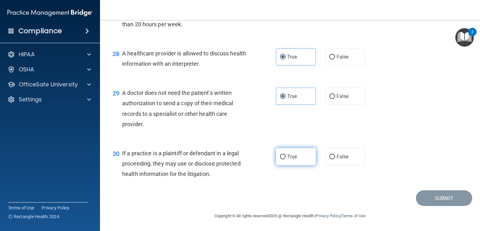
radio input "true"
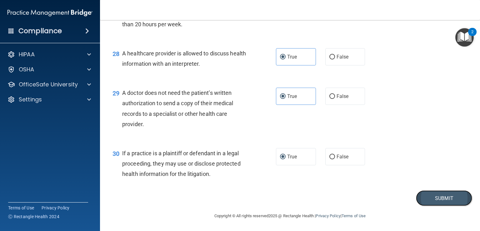
click at [417, 198] on button "Submit" at bounding box center [444, 198] width 56 height 16
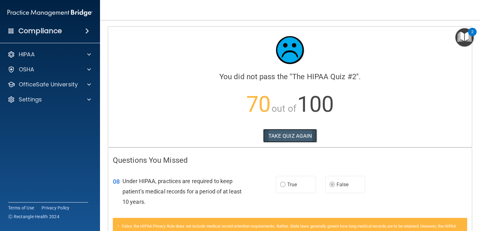
click at [274, 136] on button "TAKE QUIZ AGAIN" at bounding box center [290, 136] width 54 height 14
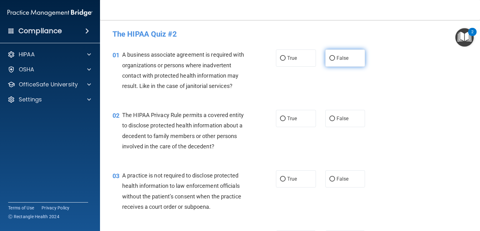
click at [342, 54] on label "False" at bounding box center [345, 57] width 40 height 17
click at [335, 56] on input "False" at bounding box center [332, 58] width 6 height 5
radio input "true"
click at [280, 119] on input "True" at bounding box center [283, 118] width 6 height 5
radio input "true"
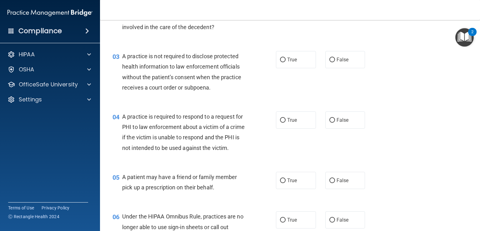
scroll to position [121, 0]
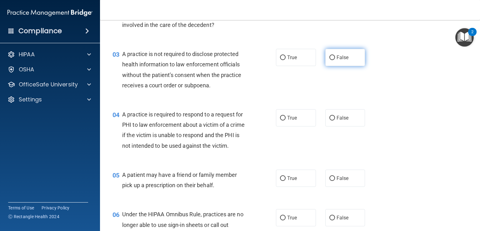
click at [328, 63] on label "False" at bounding box center [345, 57] width 40 height 17
click at [329, 60] on input "False" at bounding box center [332, 57] width 6 height 5
radio input "true"
click at [290, 117] on span "True" at bounding box center [292, 118] width 10 height 6
click at [286, 117] on input "True" at bounding box center [283, 118] width 6 height 5
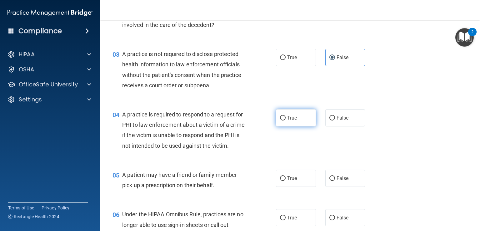
radio input "true"
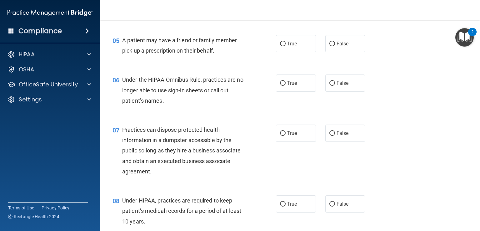
scroll to position [264, 0]
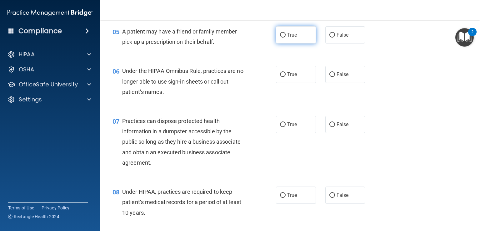
click at [281, 38] on input "True" at bounding box center [283, 35] width 6 height 5
radio input "true"
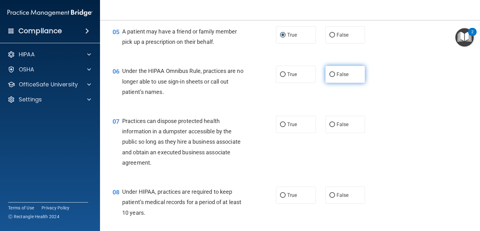
click at [330, 77] on input "False" at bounding box center [332, 74] width 6 height 5
radio input "true"
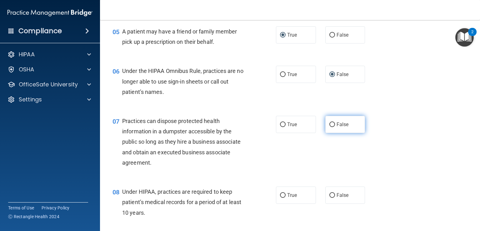
click at [329, 127] on input "False" at bounding box center [332, 124] width 6 height 5
radio input "true"
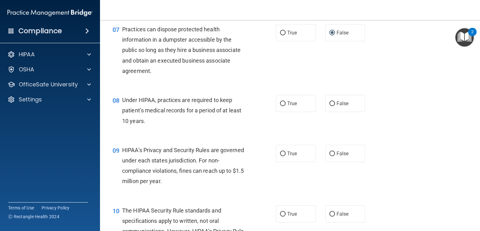
scroll to position [358, 0]
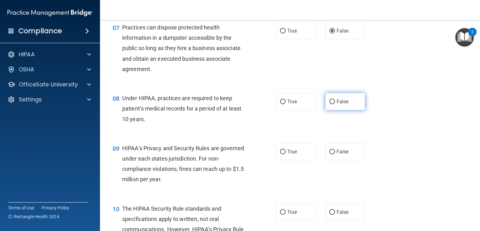
click at [337, 104] on span "False" at bounding box center [343, 101] width 12 height 6
click at [334, 104] on input "False" at bounding box center [332, 101] width 6 height 5
radio input "true"
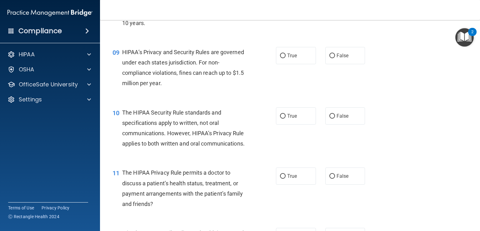
scroll to position [458, 0]
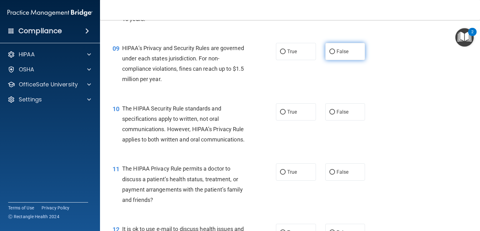
click at [330, 60] on label "False" at bounding box center [345, 51] width 40 height 17
click at [330, 54] on input "False" at bounding box center [332, 51] width 6 height 5
radio input "true"
click at [280, 120] on label "True" at bounding box center [296, 111] width 40 height 17
click at [280, 114] on input "True" at bounding box center [283, 112] width 6 height 5
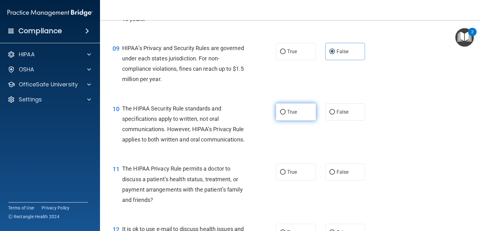
radio input "true"
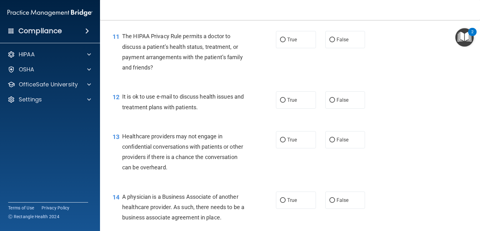
scroll to position [597, 0]
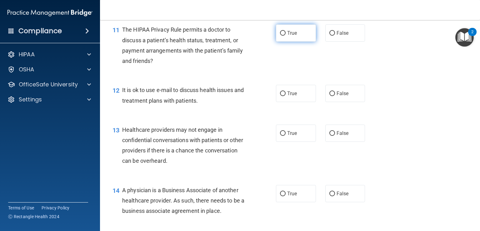
click at [282, 36] on input "True" at bounding box center [283, 33] width 6 height 5
radio input "true"
click at [282, 96] on input "True" at bounding box center [283, 93] width 6 height 5
radio input "true"
click at [474, 105] on main "- The HIPAA Quiz #2 This quiz doesn’t expire until . Are you sure you want to t…" at bounding box center [290, 125] width 380 height 211
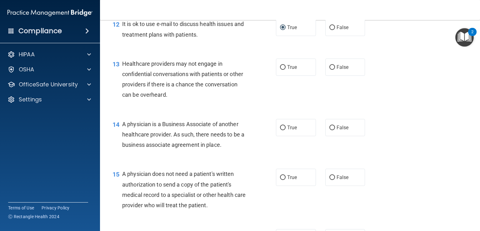
scroll to position [672, 0]
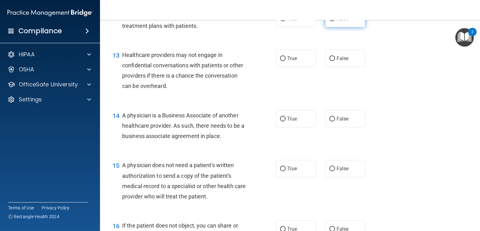
click at [329, 21] on input "False" at bounding box center [332, 19] width 6 height 5
radio input "true"
radio input "false"
click at [333, 67] on label "False" at bounding box center [345, 58] width 40 height 17
click at [333, 61] on input "False" at bounding box center [332, 58] width 6 height 5
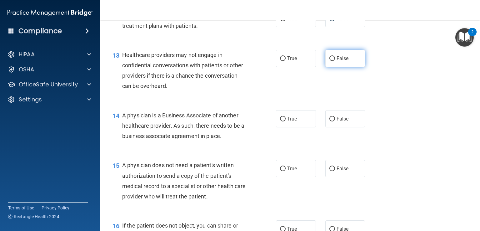
radio input "true"
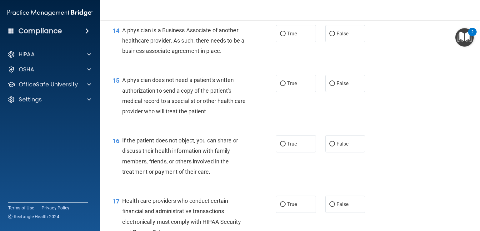
scroll to position [758, 0]
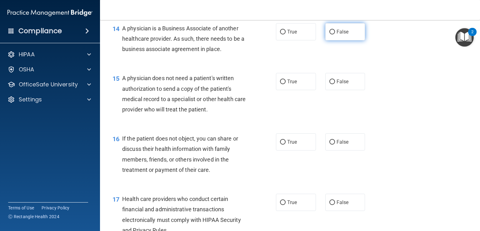
click at [329, 34] on input "False" at bounding box center [332, 32] width 6 height 5
radio input "true"
click at [280, 84] on input "True" at bounding box center [283, 81] width 6 height 5
radio input "true"
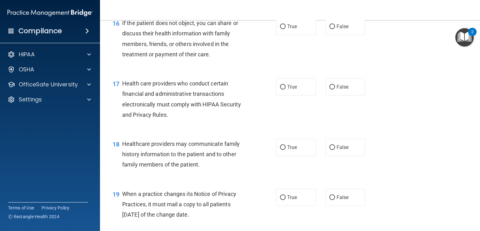
scroll to position [878, 0]
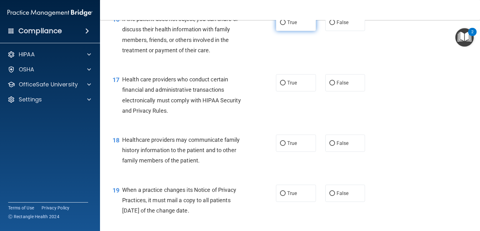
click at [281, 25] on input "True" at bounding box center [283, 22] width 6 height 5
radio input "true"
click at [284, 91] on label "True" at bounding box center [296, 82] width 40 height 17
click at [284, 85] on input "True" at bounding box center [283, 83] width 6 height 5
radio input "true"
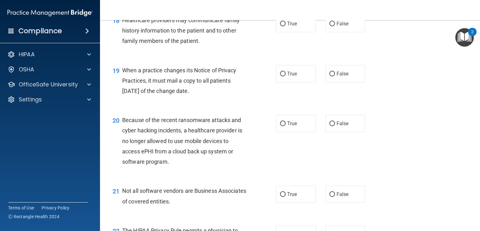
scroll to position [993, 0]
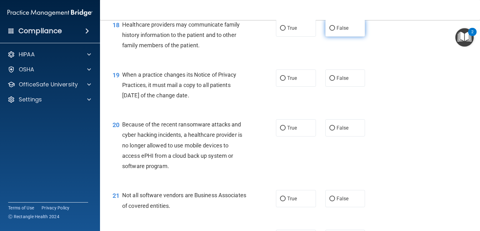
click at [325, 37] on label "False" at bounding box center [345, 27] width 40 height 17
click at [329, 31] on input "False" at bounding box center [332, 28] width 6 height 5
radio input "true"
click at [331, 81] on input "False" at bounding box center [332, 78] width 6 height 5
radio input "true"
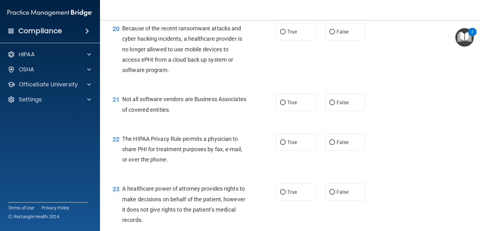
scroll to position [1091, 0]
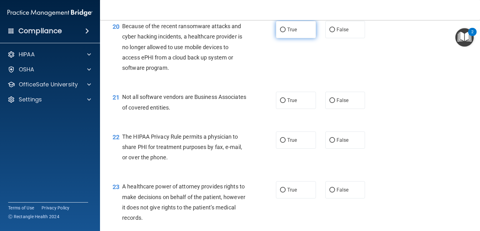
click at [293, 33] on span "True" at bounding box center [292, 30] width 10 height 6
click at [286, 32] on input "True" at bounding box center [283, 30] width 6 height 5
radio input "true"
click at [329, 32] on input "False" at bounding box center [332, 30] width 6 height 5
radio input "true"
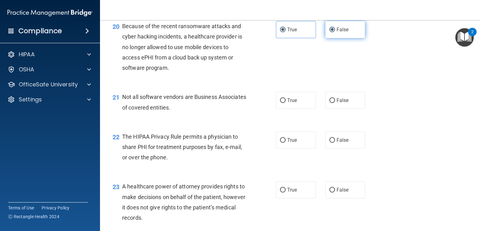
radio input "false"
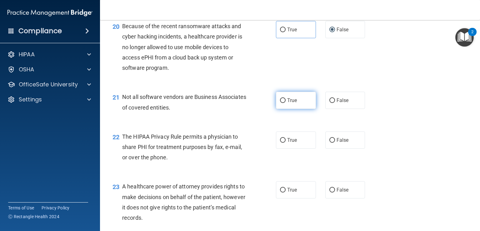
click at [284, 109] on label "True" at bounding box center [296, 100] width 40 height 17
click at [284, 103] on input "True" at bounding box center [283, 100] width 6 height 5
radio input "true"
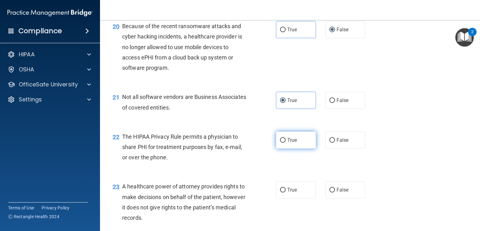
click at [279, 148] on label "True" at bounding box center [296, 139] width 40 height 17
click at [280, 143] on input "True" at bounding box center [283, 140] width 6 height 5
radio input "true"
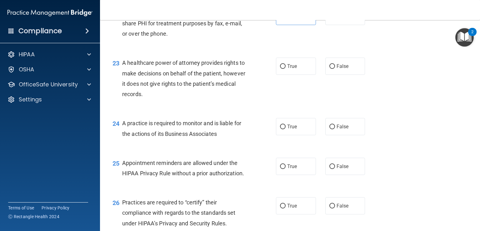
scroll to position [1219, 0]
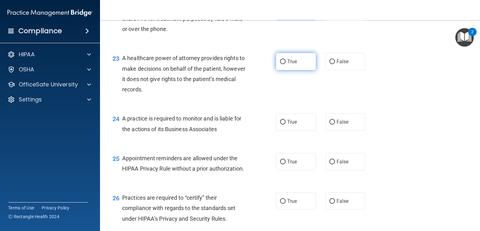
click at [280, 64] on input "True" at bounding box center [283, 61] width 6 height 5
radio input "true"
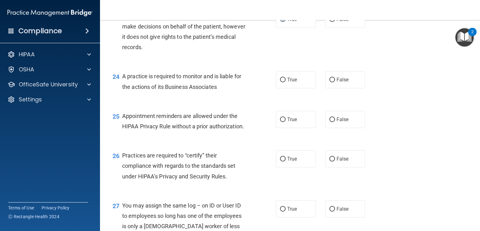
scroll to position [1257, 0]
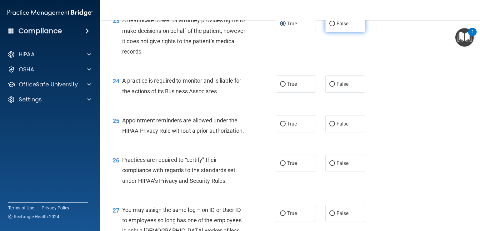
click at [330, 26] on input "False" at bounding box center [332, 24] width 6 height 5
radio input "true"
radio input "false"
click at [331, 87] on input "False" at bounding box center [332, 84] width 6 height 5
radio input "true"
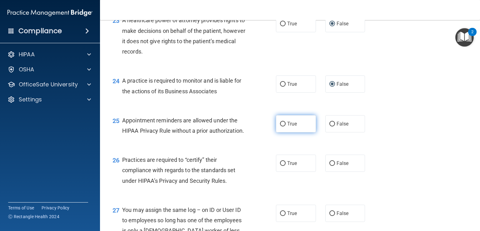
click at [290, 127] on span "True" at bounding box center [292, 124] width 10 height 6
click at [286, 126] on input "True" at bounding box center [283, 124] width 6 height 5
radio input "true"
click at [287, 166] on span "True" at bounding box center [292, 163] width 10 height 6
click at [285, 166] on input "True" at bounding box center [283, 163] width 6 height 5
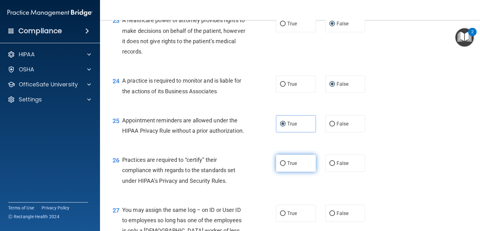
radio input "true"
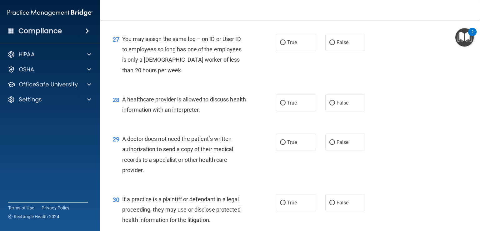
scroll to position [1430, 0]
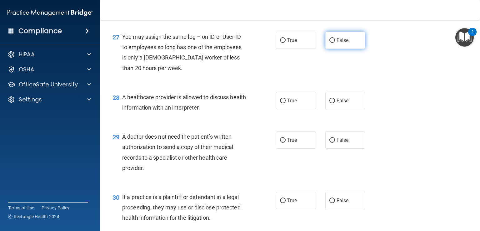
click at [330, 43] on input "False" at bounding box center [332, 40] width 6 height 5
radio input "true"
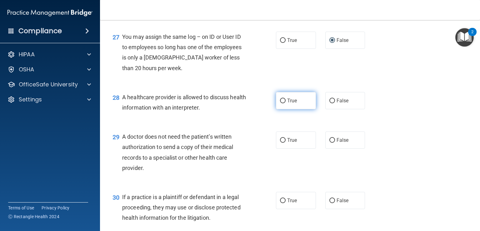
click at [284, 109] on label "True" at bounding box center [296, 100] width 40 height 17
click at [284, 103] on input "True" at bounding box center [283, 100] width 6 height 5
radio input "true"
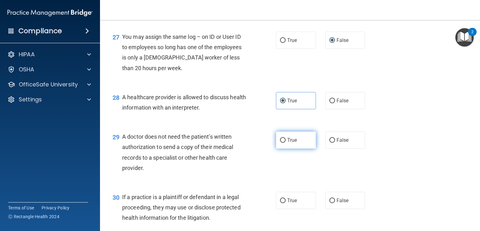
click at [281, 143] on input "True" at bounding box center [283, 140] width 6 height 5
radio input "true"
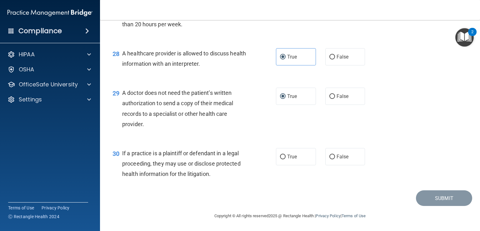
scroll to position [1495, 0]
click at [282, 156] on input "True" at bounding box center [283, 156] width 6 height 5
radio input "true"
click at [433, 197] on button "Submit" at bounding box center [444, 198] width 56 height 16
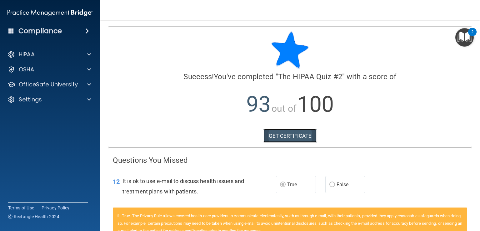
click at [289, 140] on link "GET CERTIFICATE" at bounding box center [290, 136] width 53 height 14
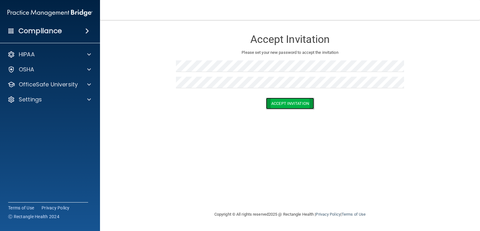
click at [296, 105] on button "Accept Invitation" at bounding box center [290, 104] width 48 height 12
click at [289, 115] on button "Accept Invitation" at bounding box center [290, 113] width 48 height 12
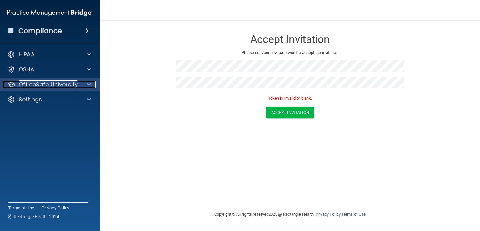
click at [50, 84] on p "OfficeSafe University" at bounding box center [48, 85] width 59 height 8
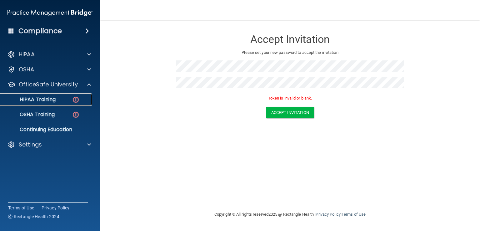
click at [47, 102] on p "HIPAA Training" at bounding box center [30, 99] width 52 height 6
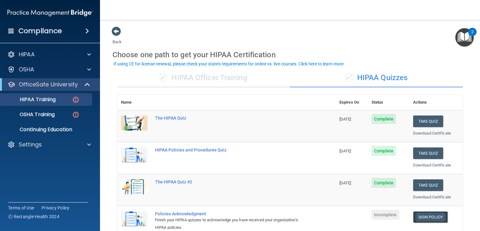
click at [416, 215] on link "Sign Policy" at bounding box center [430, 217] width 35 height 12
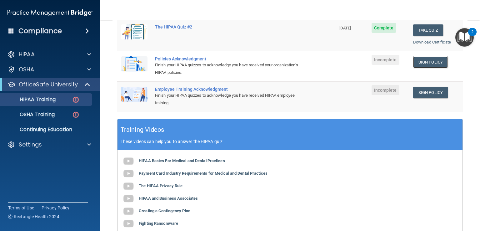
scroll to position [155, 0]
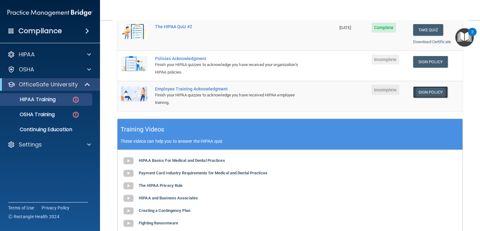
click at [419, 94] on link "Sign Policy" at bounding box center [430, 92] width 35 height 12
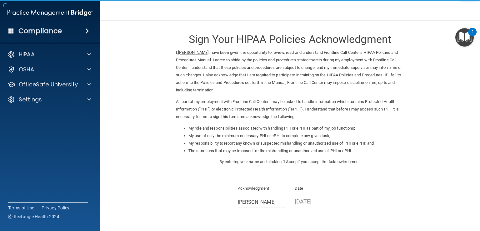
scroll to position [56, 0]
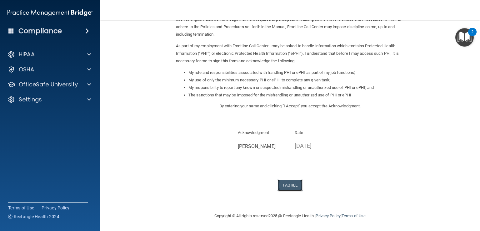
click at [295, 182] on button "I Agree" at bounding box center [290, 185] width 25 height 12
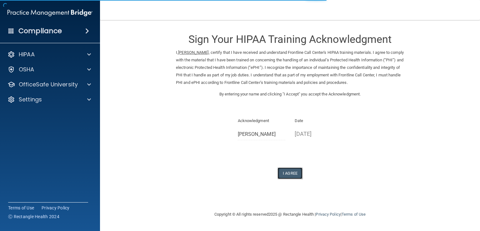
click at [289, 178] on button "I Agree" at bounding box center [290, 173] width 25 height 12
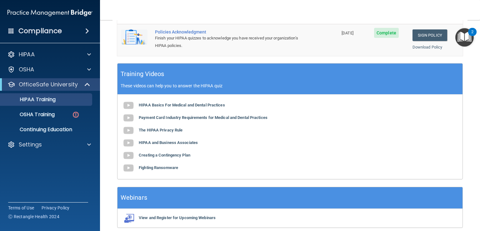
scroll to position [239, 0]
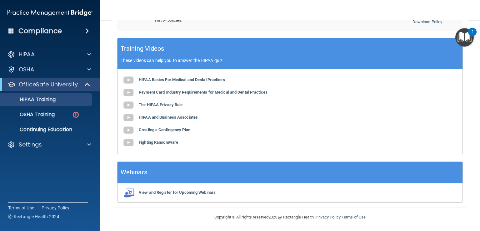
click at [169, 193] on div "View and Register for Upcoming Webinars" at bounding box center [290, 192] width 345 height 19
click at [168, 190] on b "View and Register for Upcoming Webinars" at bounding box center [177, 192] width 77 height 5
